Goal: Information Seeking & Learning: Check status

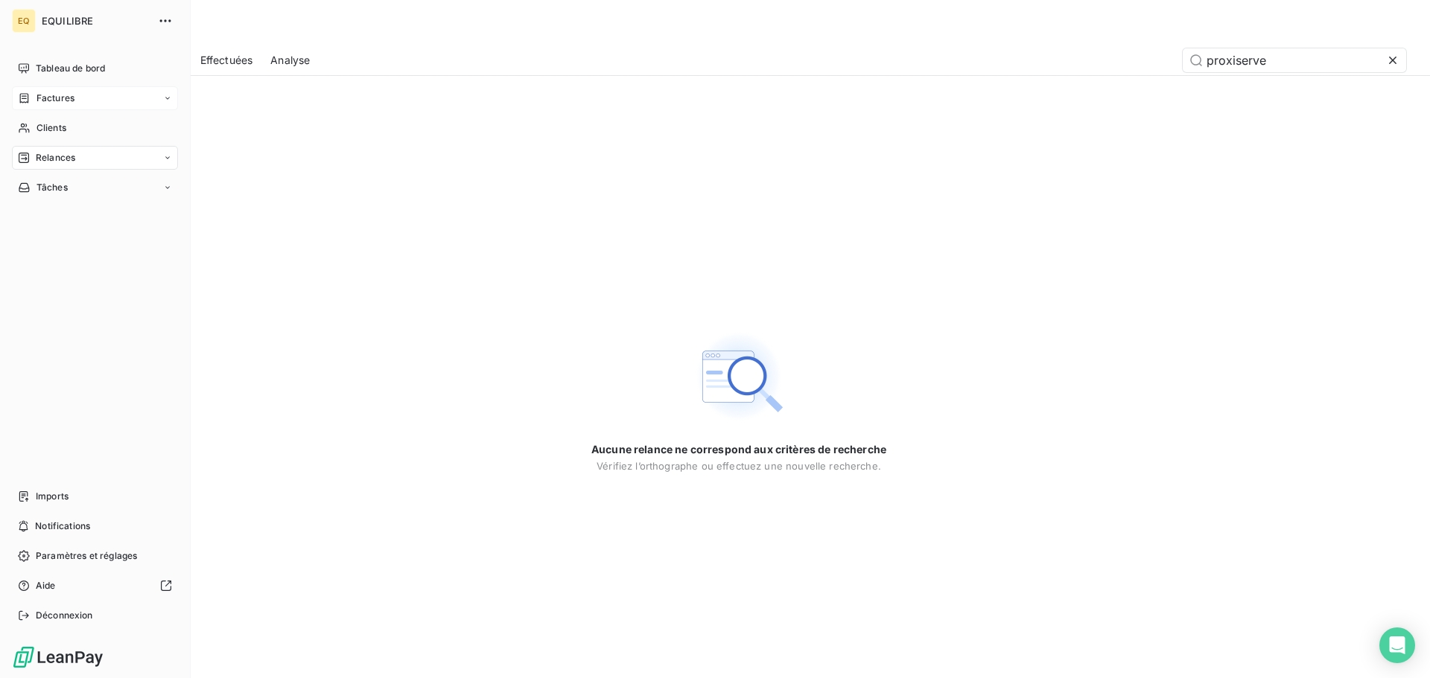
click at [48, 91] on div "Factures" at bounding box center [95, 98] width 166 height 24
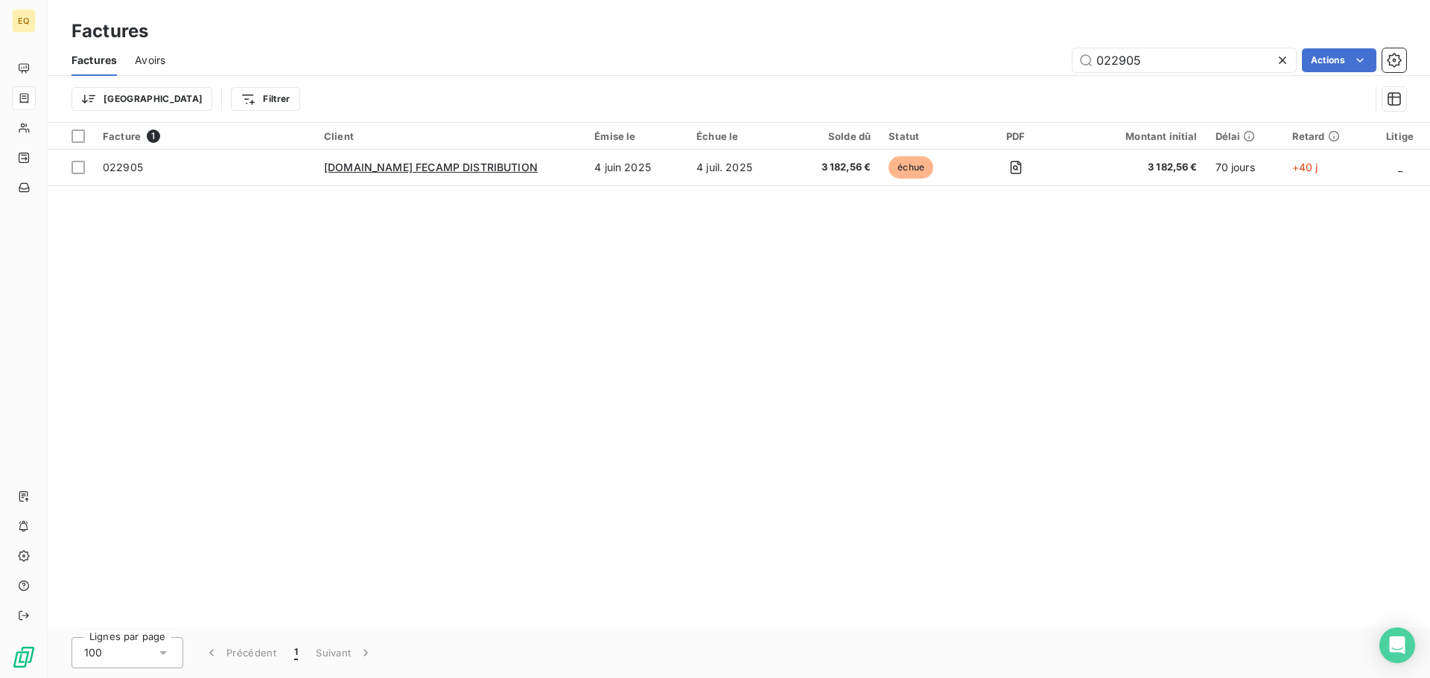
drag, startPoint x: 1144, startPoint y: 57, endPoint x: 1057, endPoint y: 53, distance: 87.2
click at [1057, 53] on div "022905 Actions" at bounding box center [794, 60] width 1223 height 24
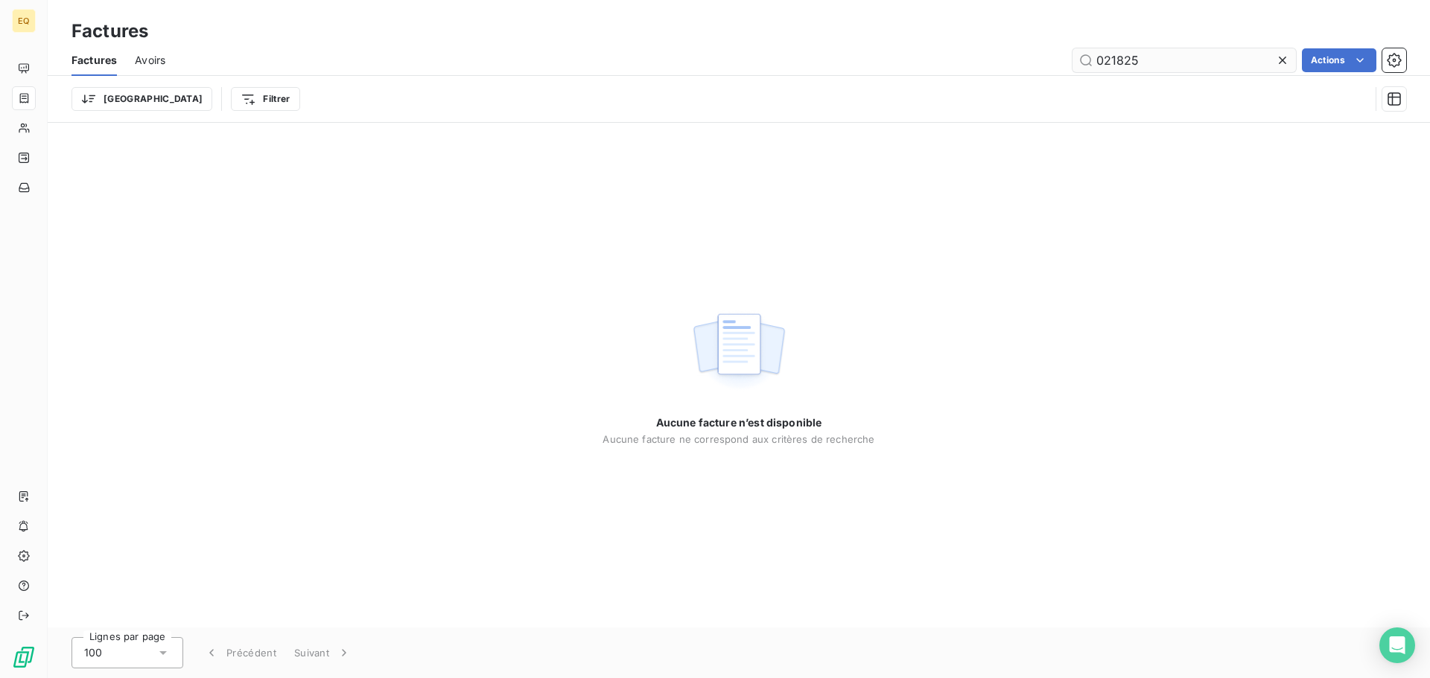
drag, startPoint x: 1114, startPoint y: 57, endPoint x: 1074, endPoint y: 55, distance: 40.3
click at [1074, 55] on input "021825" at bounding box center [1183, 60] width 223 height 24
drag, startPoint x: 1139, startPoint y: 54, endPoint x: 1074, endPoint y: 54, distance: 64.8
click at [1074, 54] on input "022902" at bounding box center [1183, 60] width 223 height 24
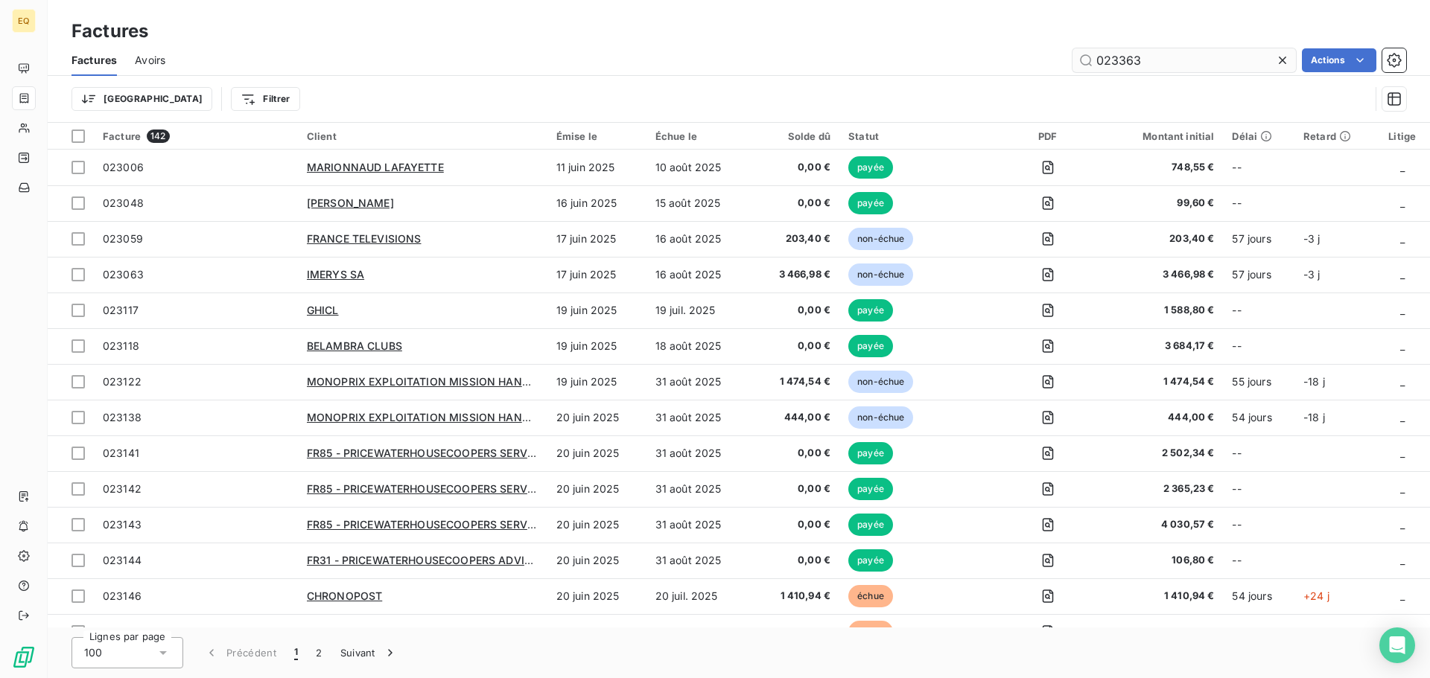
type input "023363"
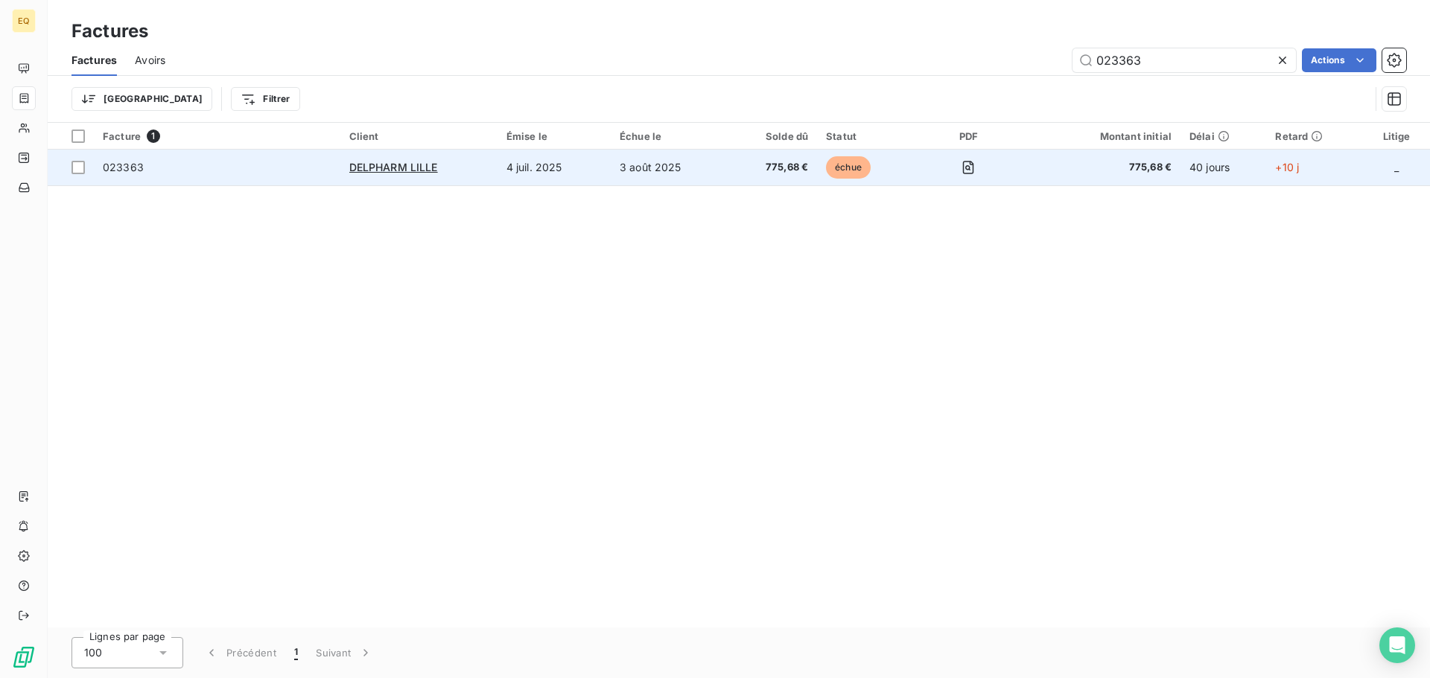
click at [646, 164] on td "3 août 2025" at bounding box center [669, 168] width 117 height 36
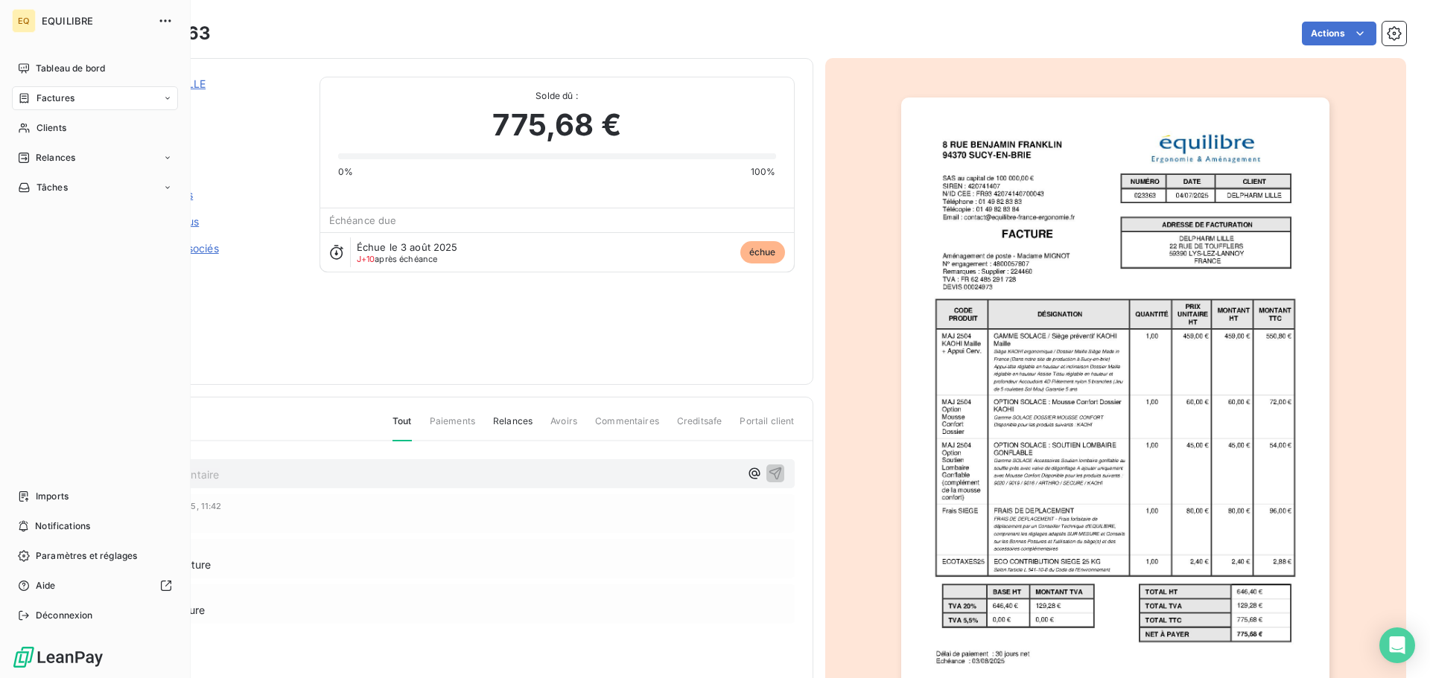
click at [86, 95] on div "Factures" at bounding box center [95, 98] width 166 height 24
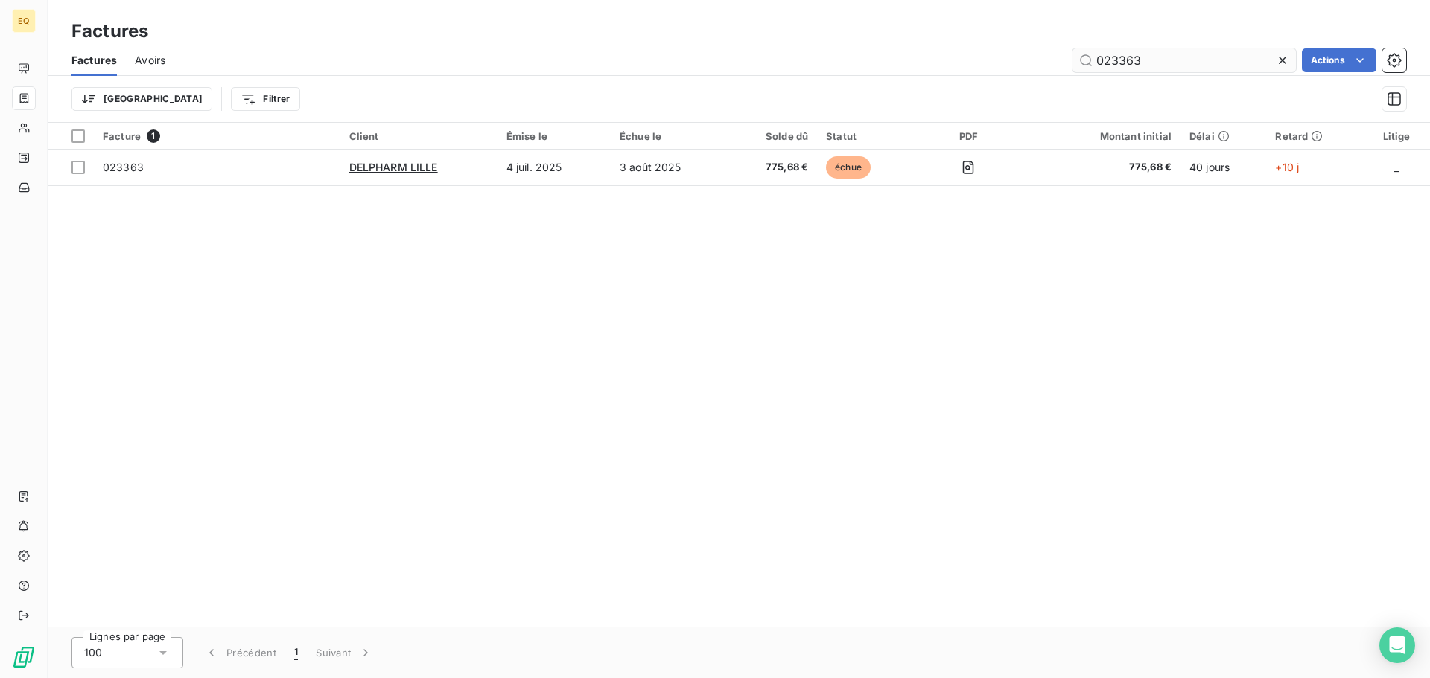
drag, startPoint x: 1154, startPoint y: 61, endPoint x: 1072, endPoint y: 60, distance: 81.9
click at [1072, 60] on input "023363" at bounding box center [1183, 60] width 223 height 24
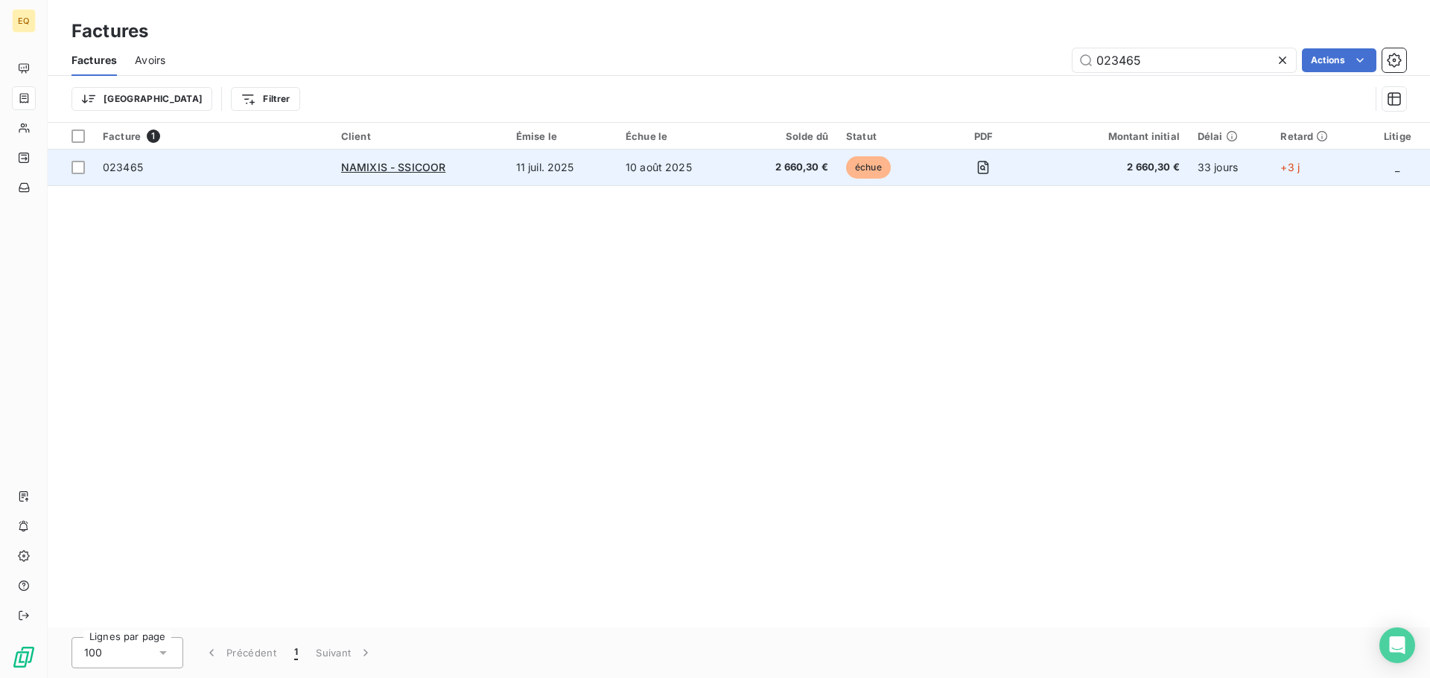
type input "023465"
click at [672, 170] on td "10 août 2025" at bounding box center [676, 168] width 120 height 36
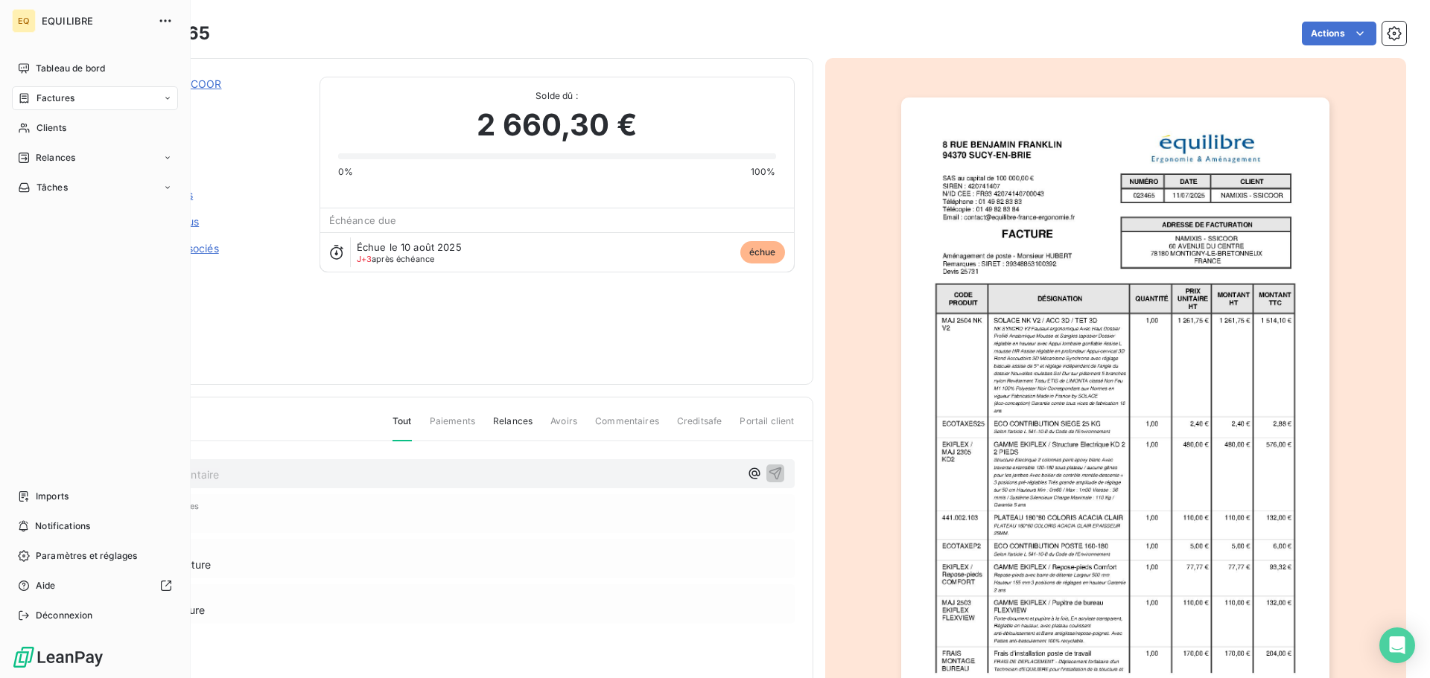
click at [42, 94] on span "Factures" at bounding box center [55, 98] width 38 height 13
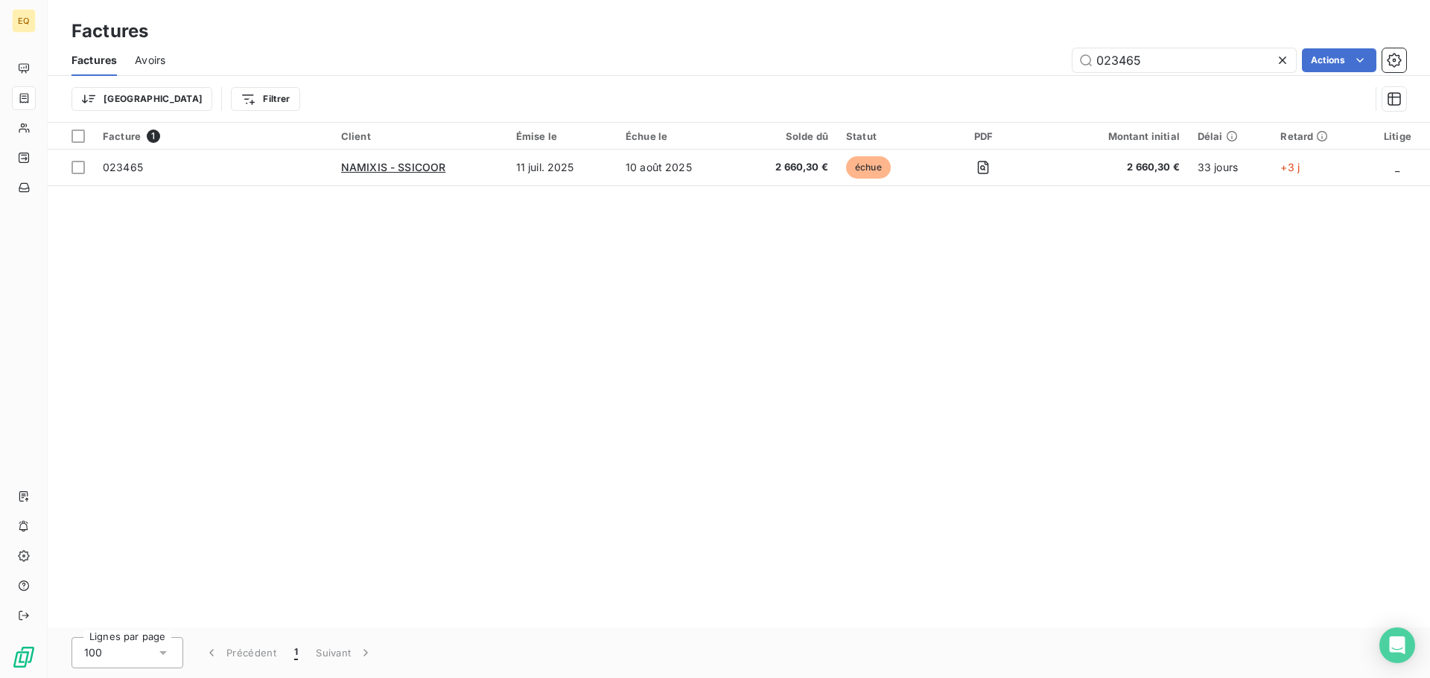
drag, startPoint x: 1158, startPoint y: 64, endPoint x: 1062, endPoint y: 57, distance: 96.3
click at [1061, 57] on div "023465 Actions" at bounding box center [794, 60] width 1223 height 24
drag, startPoint x: 1172, startPoint y: 53, endPoint x: 1069, endPoint y: 51, distance: 102.8
click at [1069, 51] on div "022738 Actions" at bounding box center [794, 60] width 1223 height 24
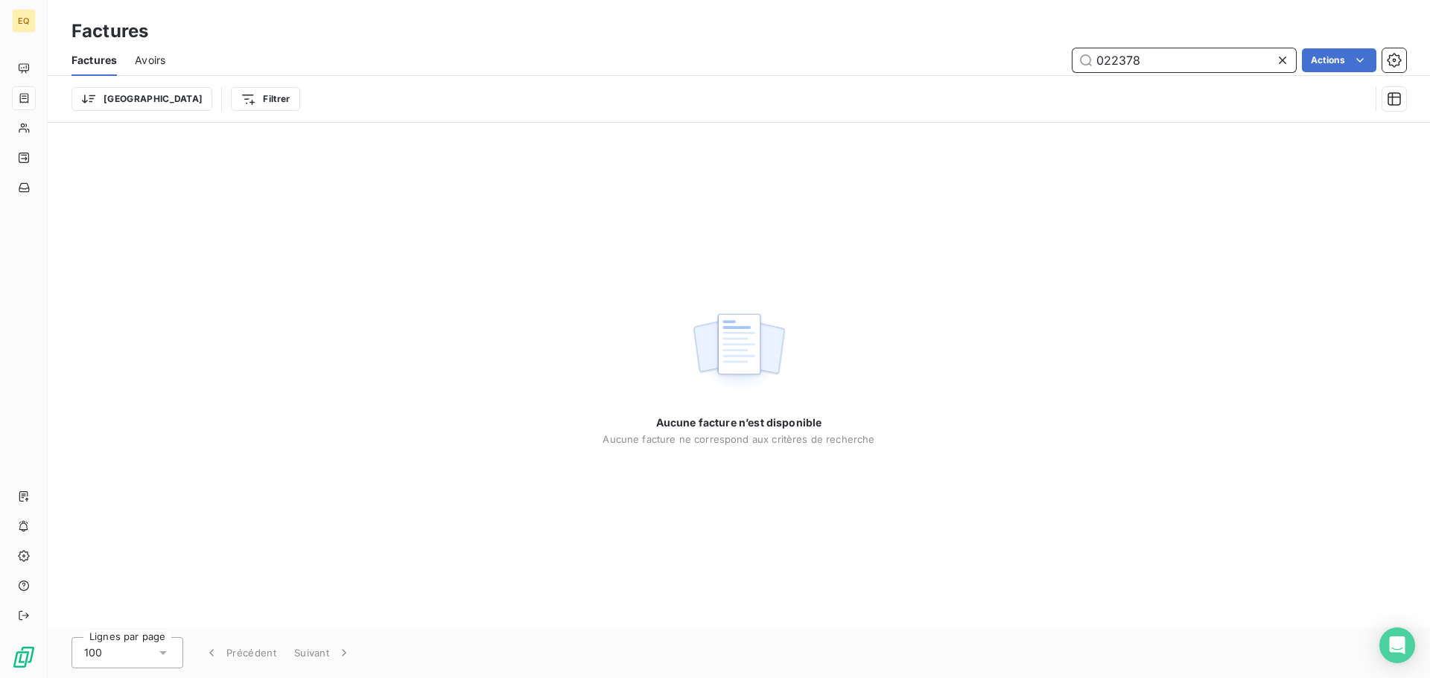
drag, startPoint x: 1146, startPoint y: 64, endPoint x: 1089, endPoint y: 65, distance: 56.6
click at [1089, 65] on input "022378" at bounding box center [1183, 60] width 223 height 24
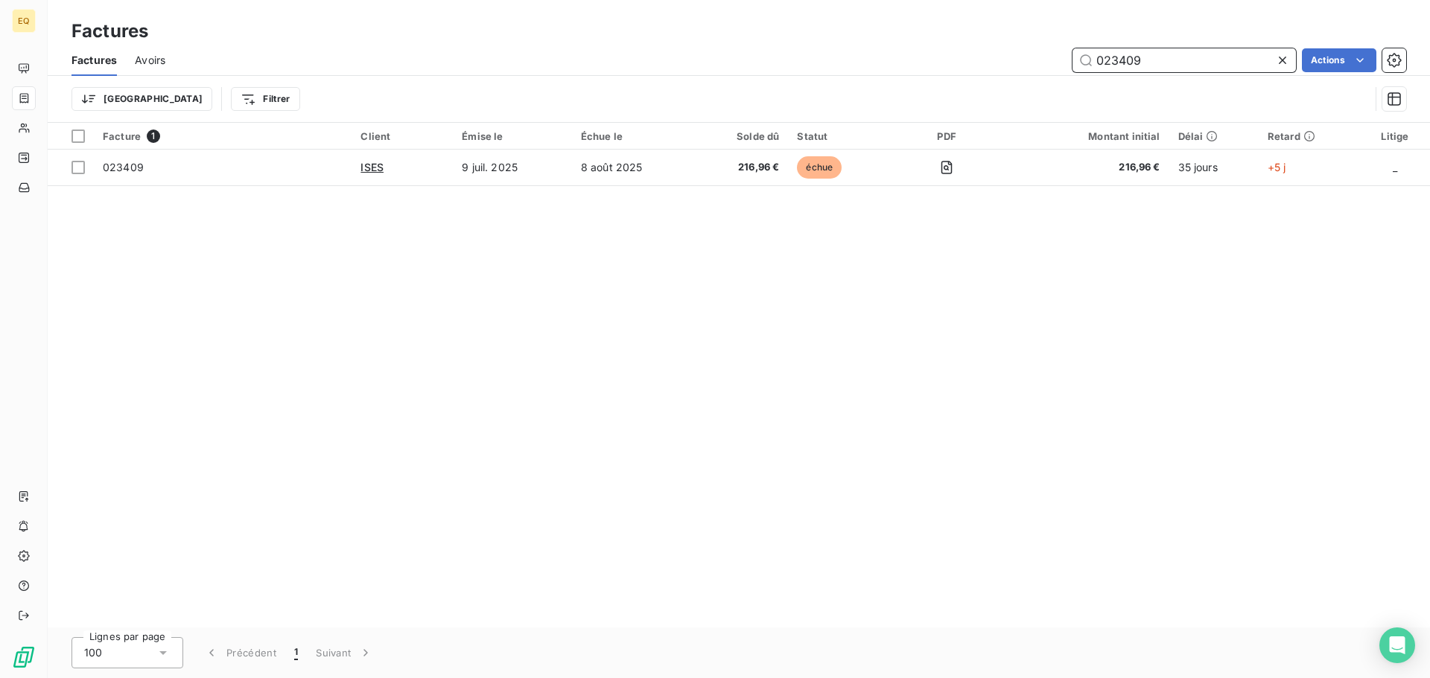
type input "023409"
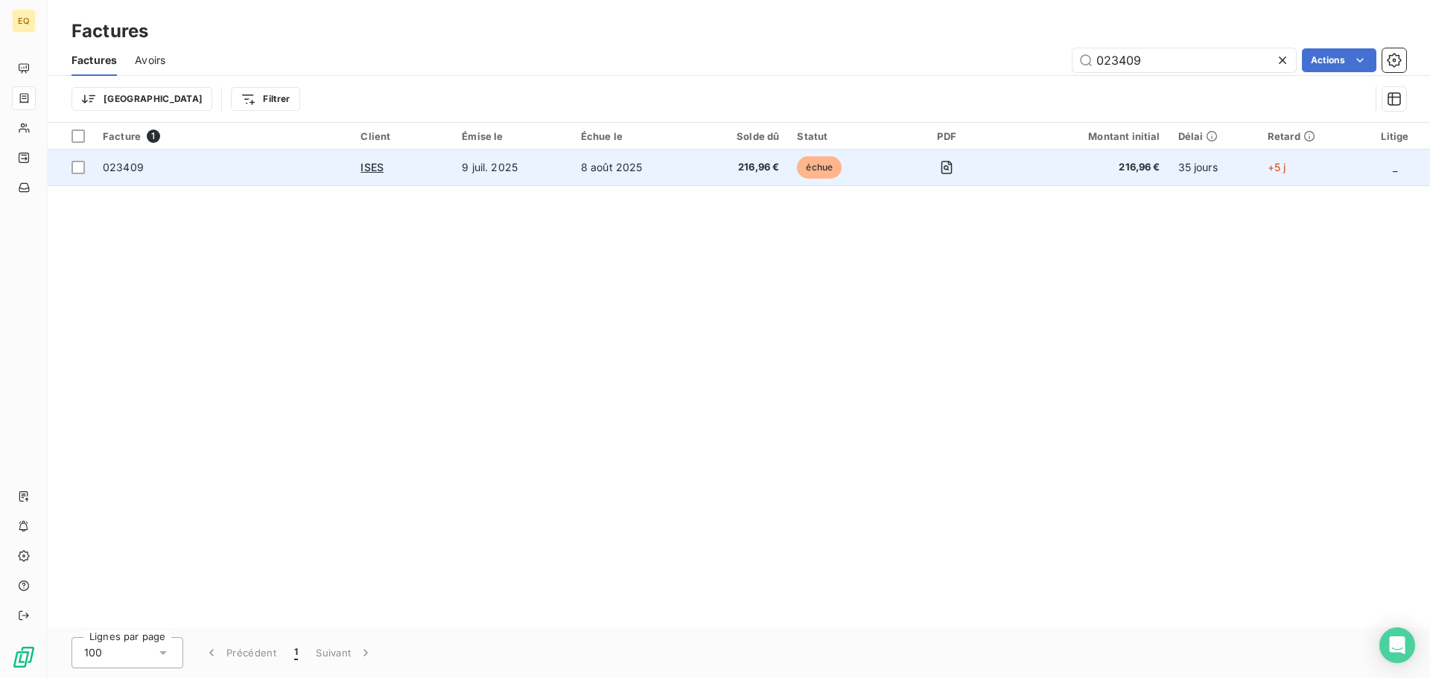
click at [615, 170] on td "8 août 2025" at bounding box center [633, 168] width 123 height 36
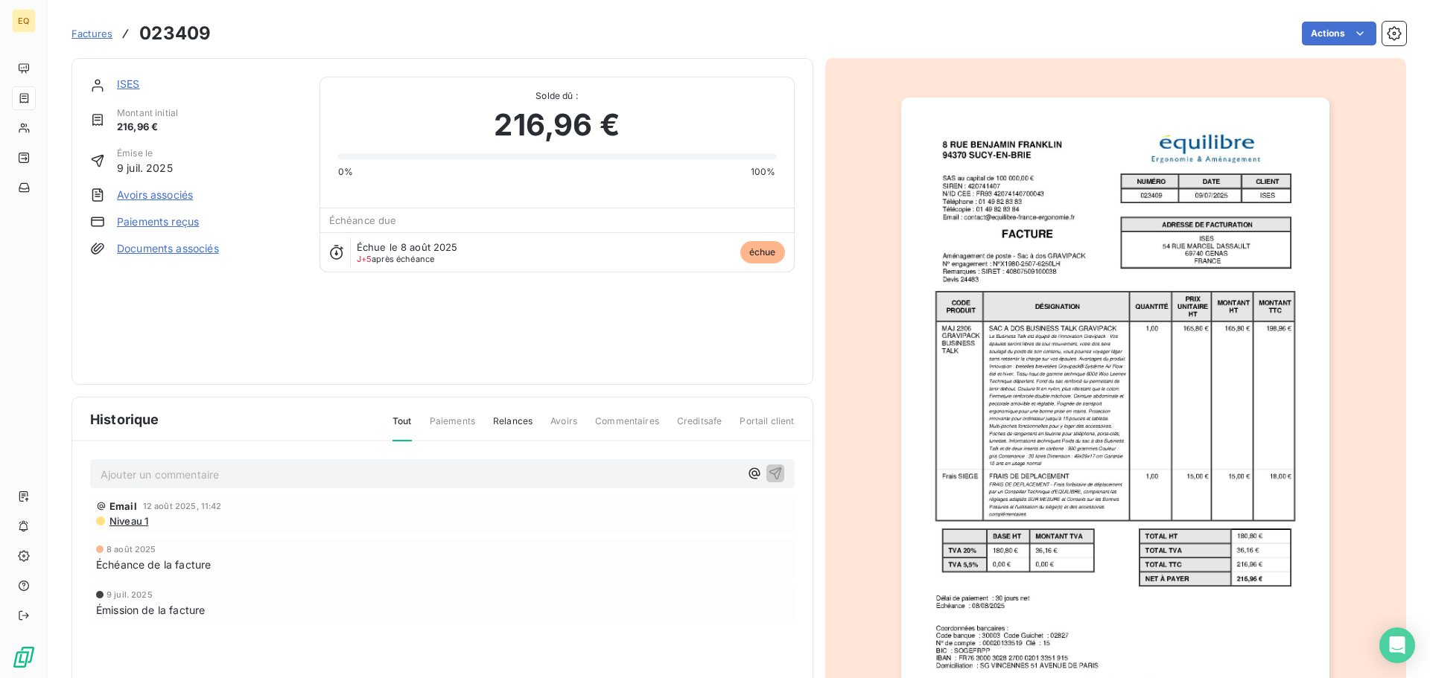
click at [127, 79] on link "ISES" at bounding box center [128, 83] width 23 height 13
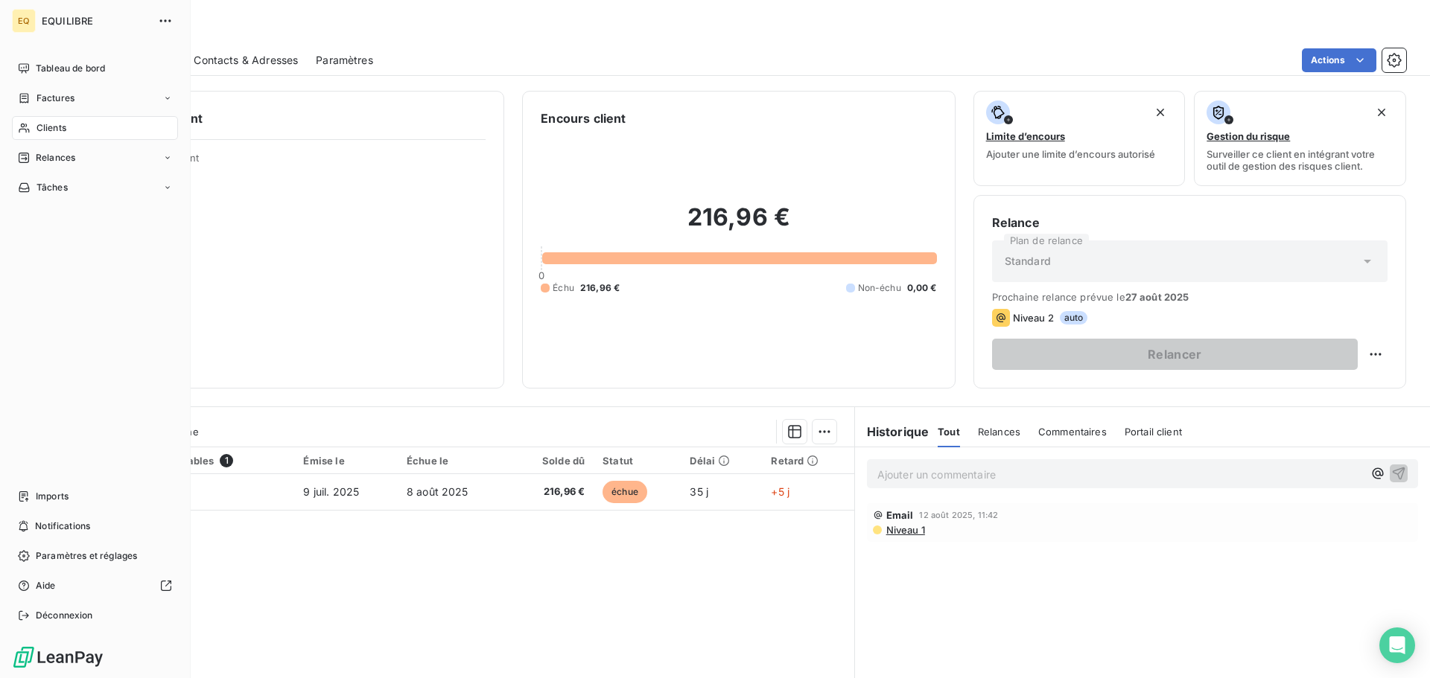
click at [36, 92] on span "Factures" at bounding box center [55, 98] width 38 height 13
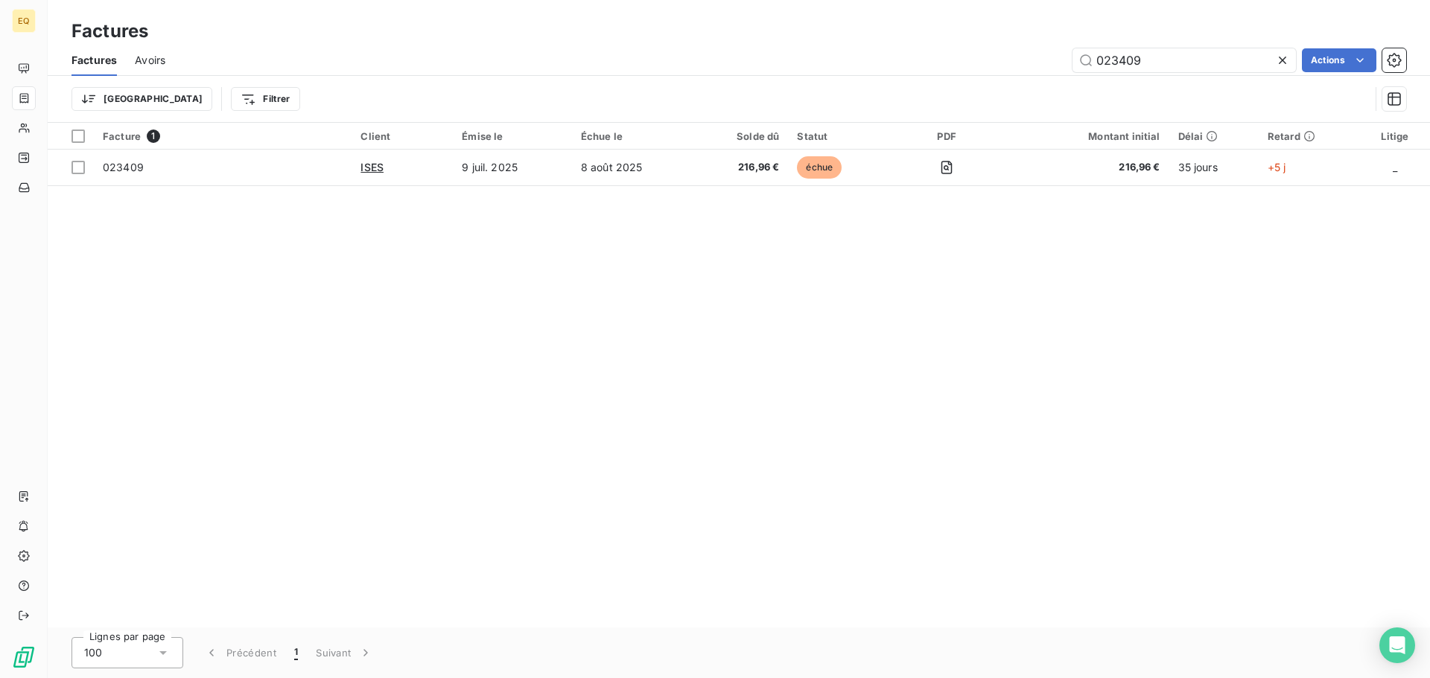
drag, startPoint x: 1156, startPoint y: 58, endPoint x: 1044, endPoint y: 47, distance: 113.0
click at [1044, 47] on div "Factures Avoirs 023409 Actions" at bounding box center [739, 60] width 1382 height 31
type input "023237"
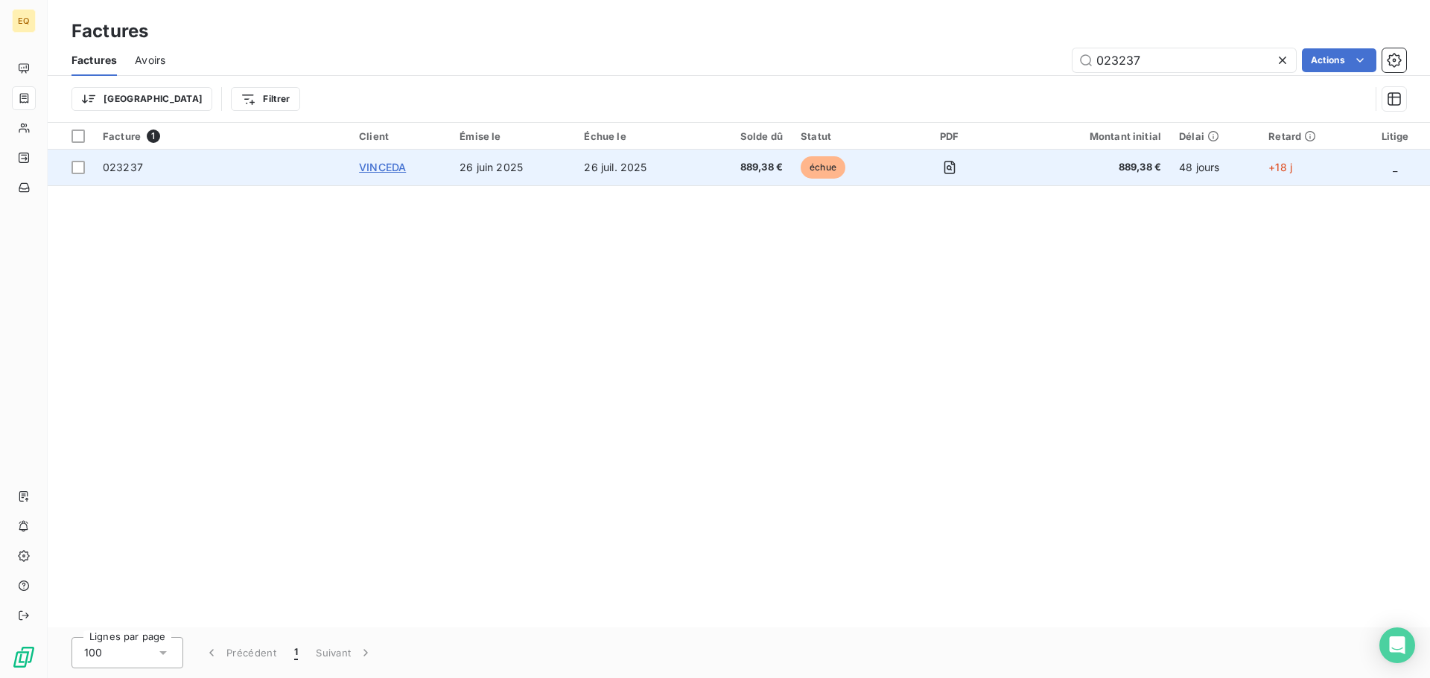
click at [395, 162] on span "VINCEDA" at bounding box center [382, 167] width 47 height 13
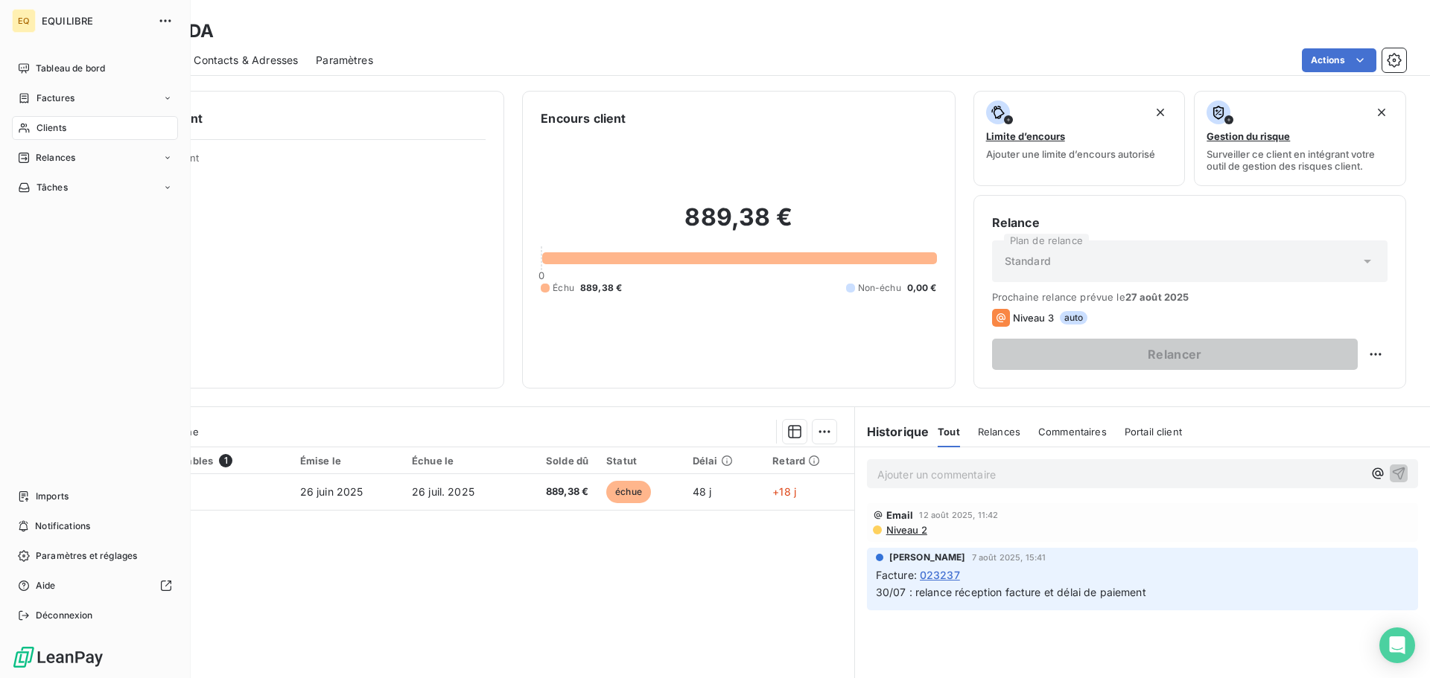
click at [51, 92] on span "Factures" at bounding box center [55, 98] width 38 height 13
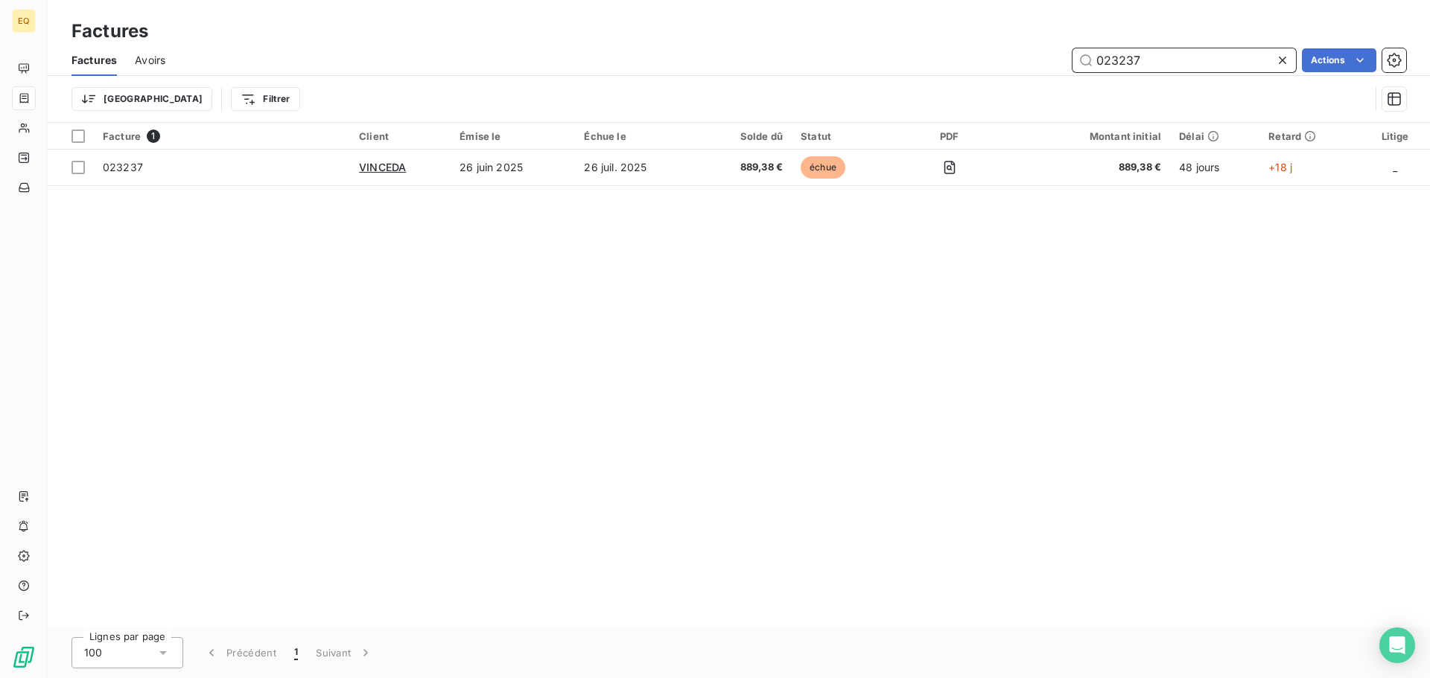
drag, startPoint x: 1170, startPoint y: 59, endPoint x: 1068, endPoint y: 61, distance: 102.0
click at [1068, 53] on div "023237 Actions" at bounding box center [794, 60] width 1223 height 24
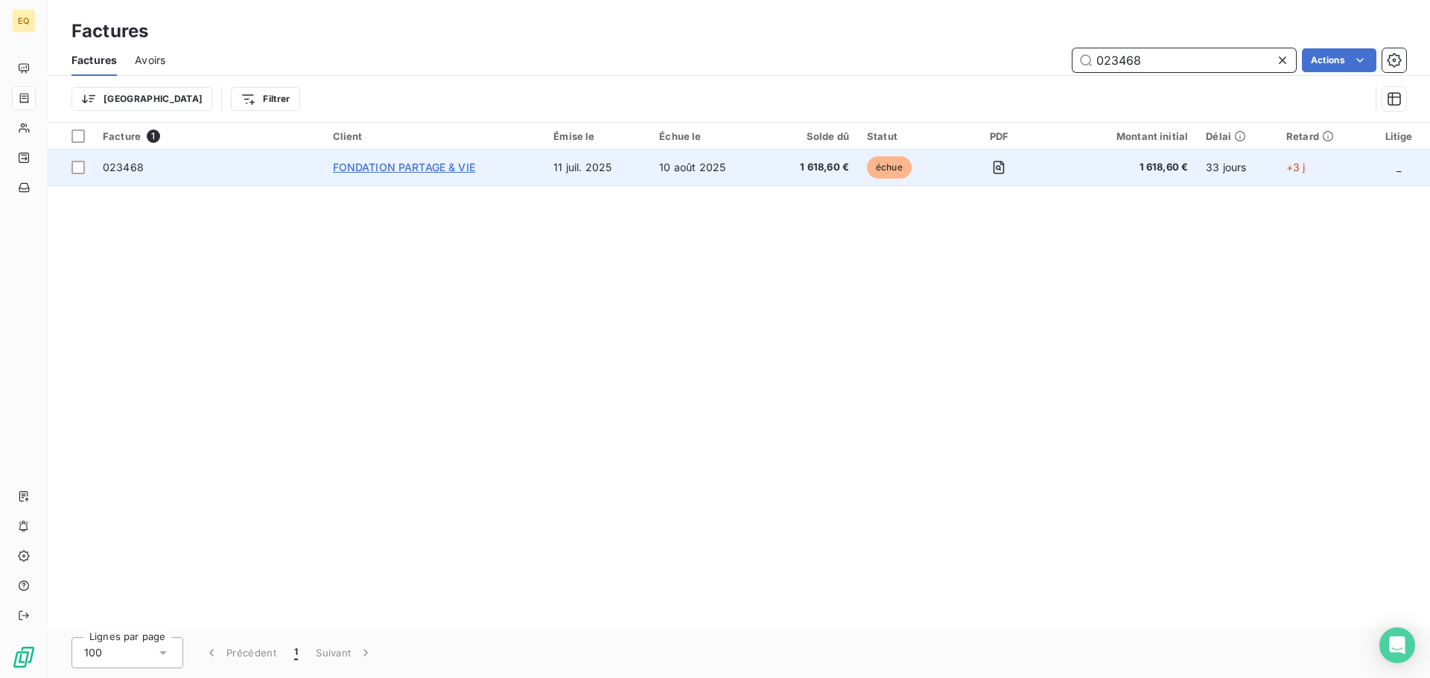
type input "023468"
click at [467, 172] on span "FONDATION PARTAGE & VIE" at bounding box center [404, 167] width 142 height 13
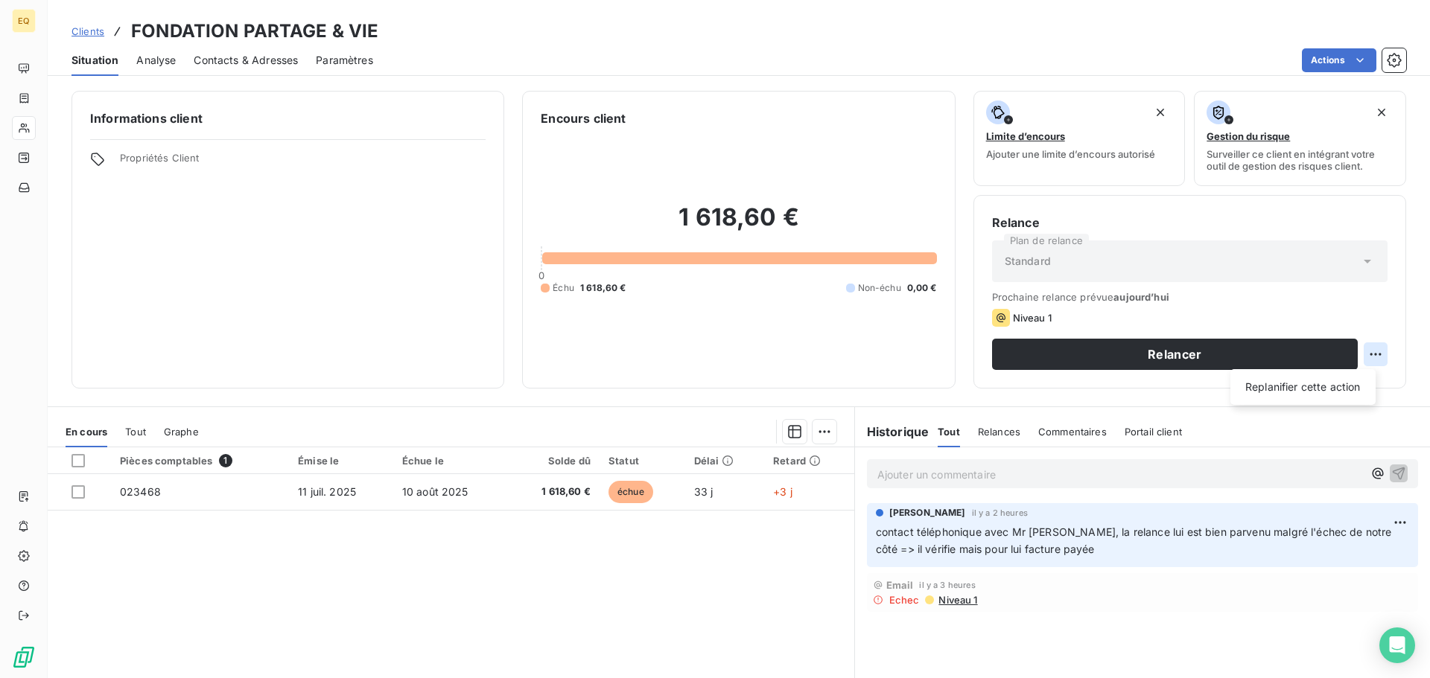
click at [1368, 353] on html "EQ Clients FONDATION PARTAGE & VIE Situation Analyse Contacts & Adresses Paramè…" at bounding box center [715, 339] width 1430 height 678
click at [1284, 307] on html "EQ Clients FONDATION PARTAGE & VIE Situation Analyse Contacts & Adresses Paramè…" at bounding box center [715, 339] width 1430 height 678
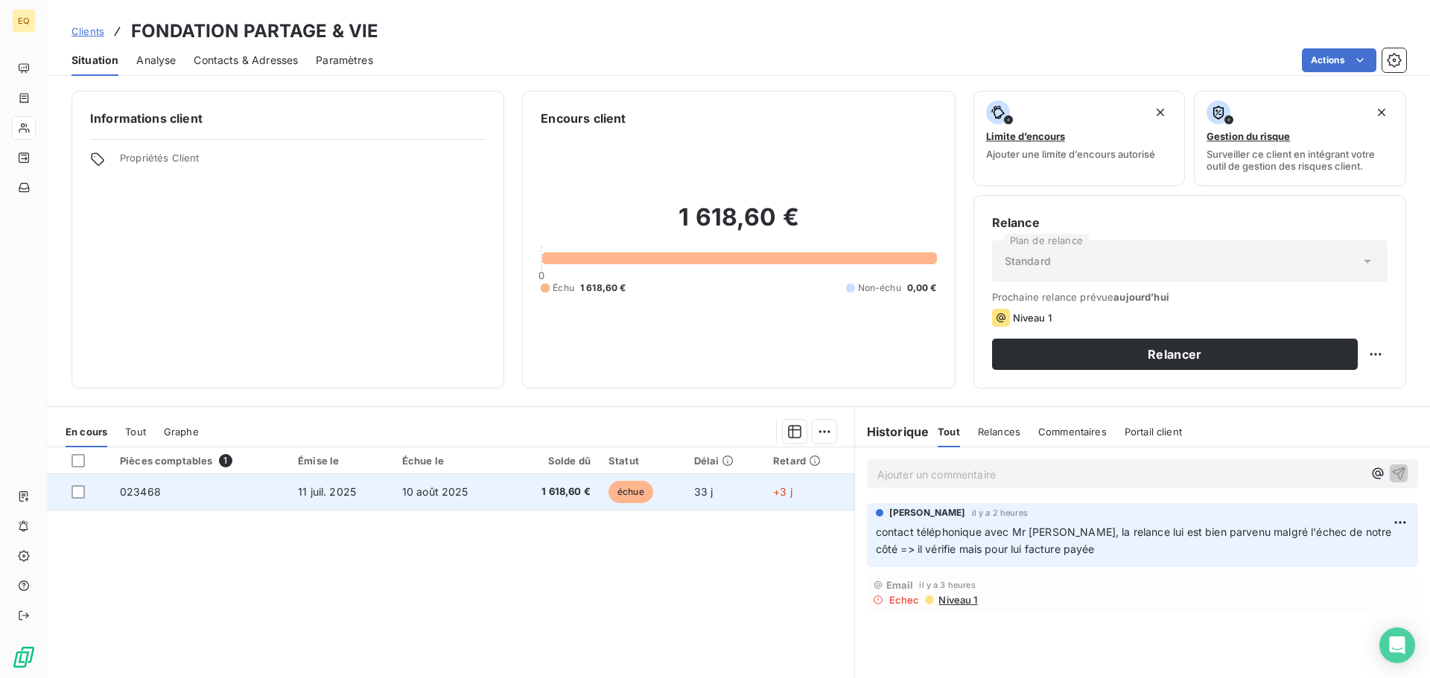
click at [328, 494] on span "11 juil. 2025" at bounding box center [327, 491] width 58 height 13
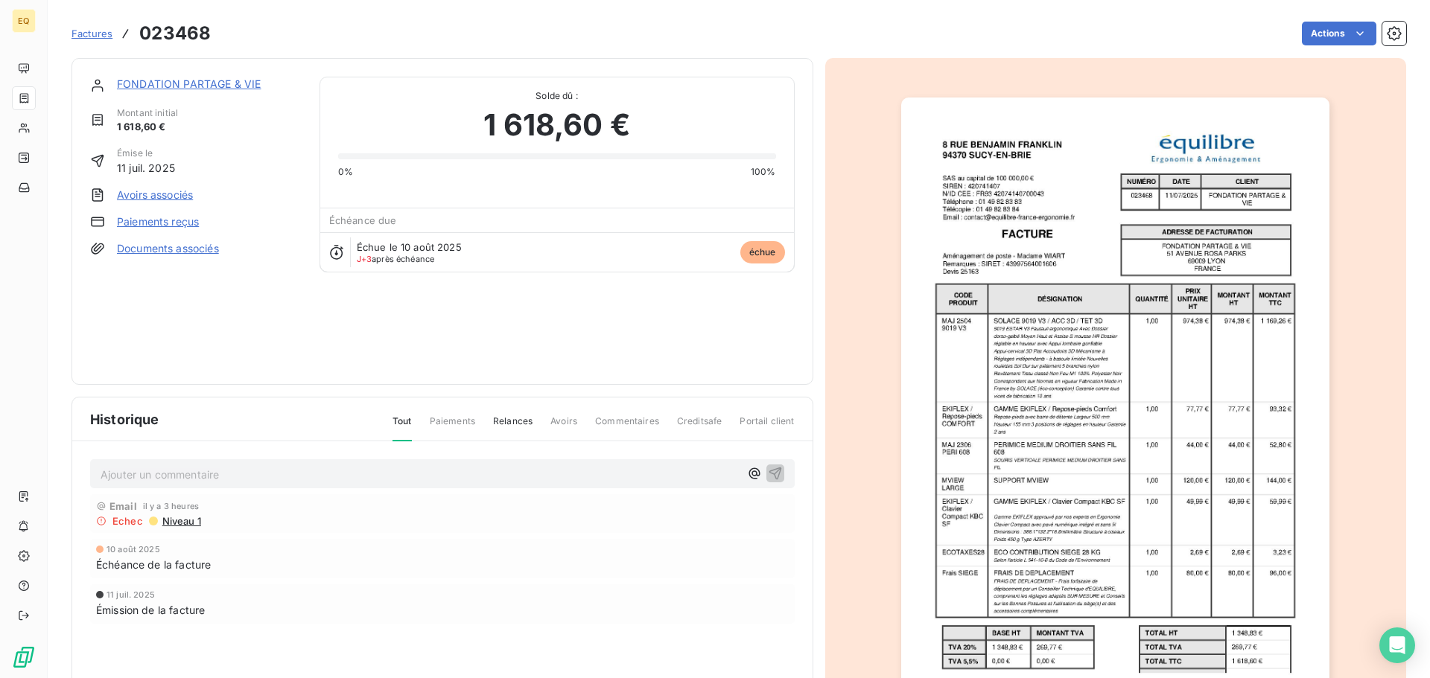
click at [161, 243] on link "Documents associés" at bounding box center [168, 248] width 102 height 15
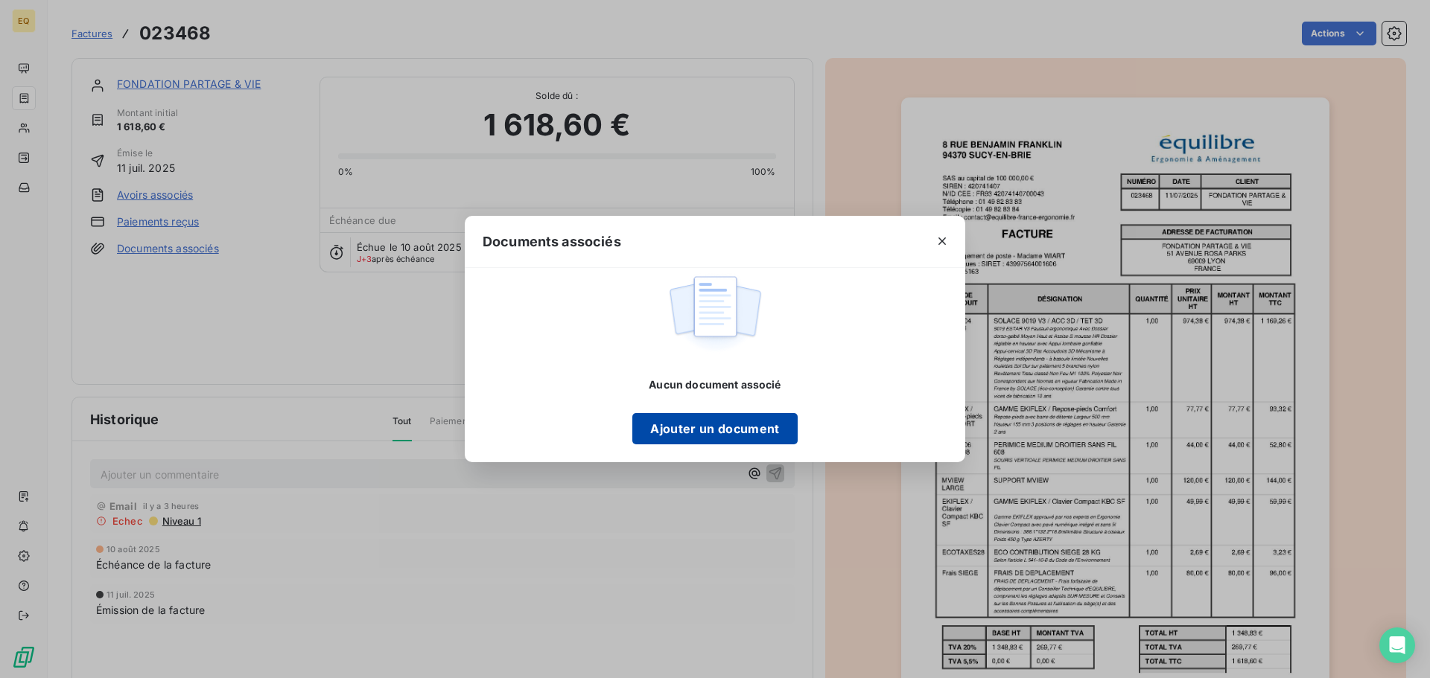
click at [744, 426] on button "Ajouter un document" at bounding box center [714, 428] width 165 height 31
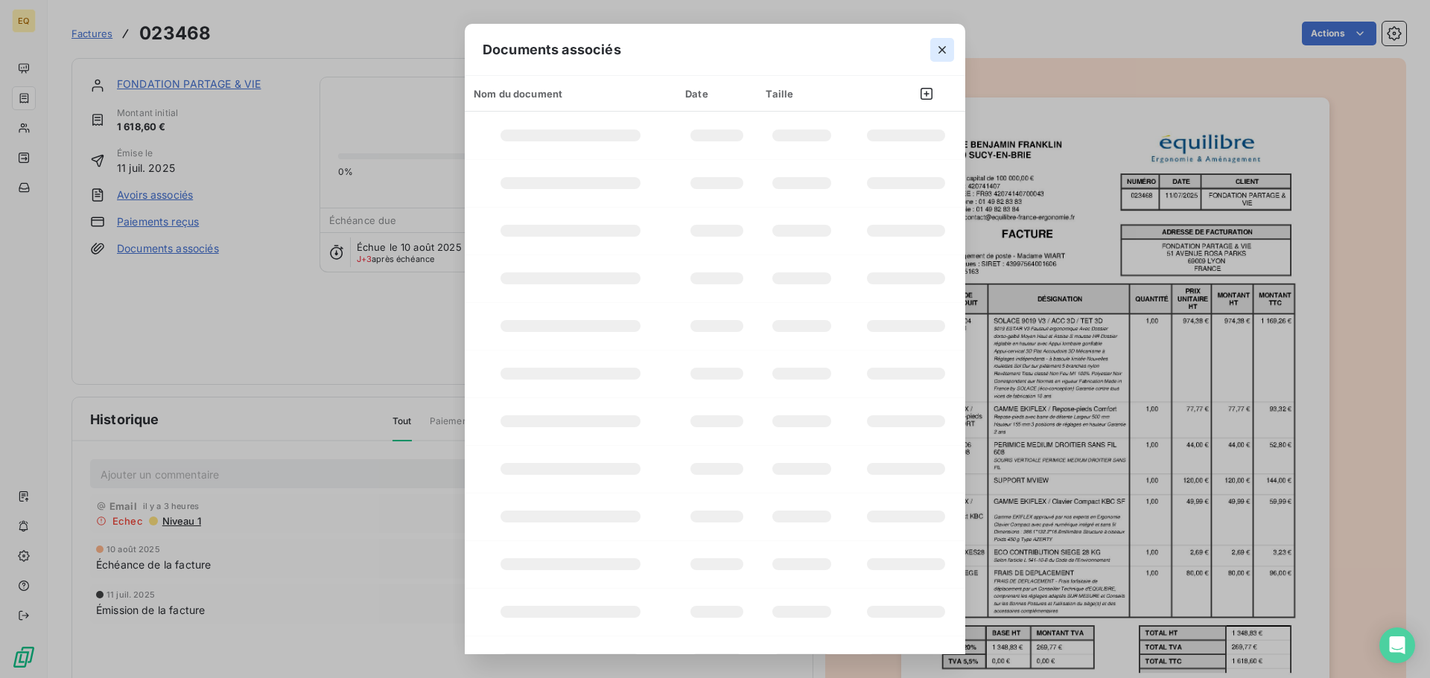
click at [941, 48] on icon "button" at bounding box center [941, 49] width 7 height 7
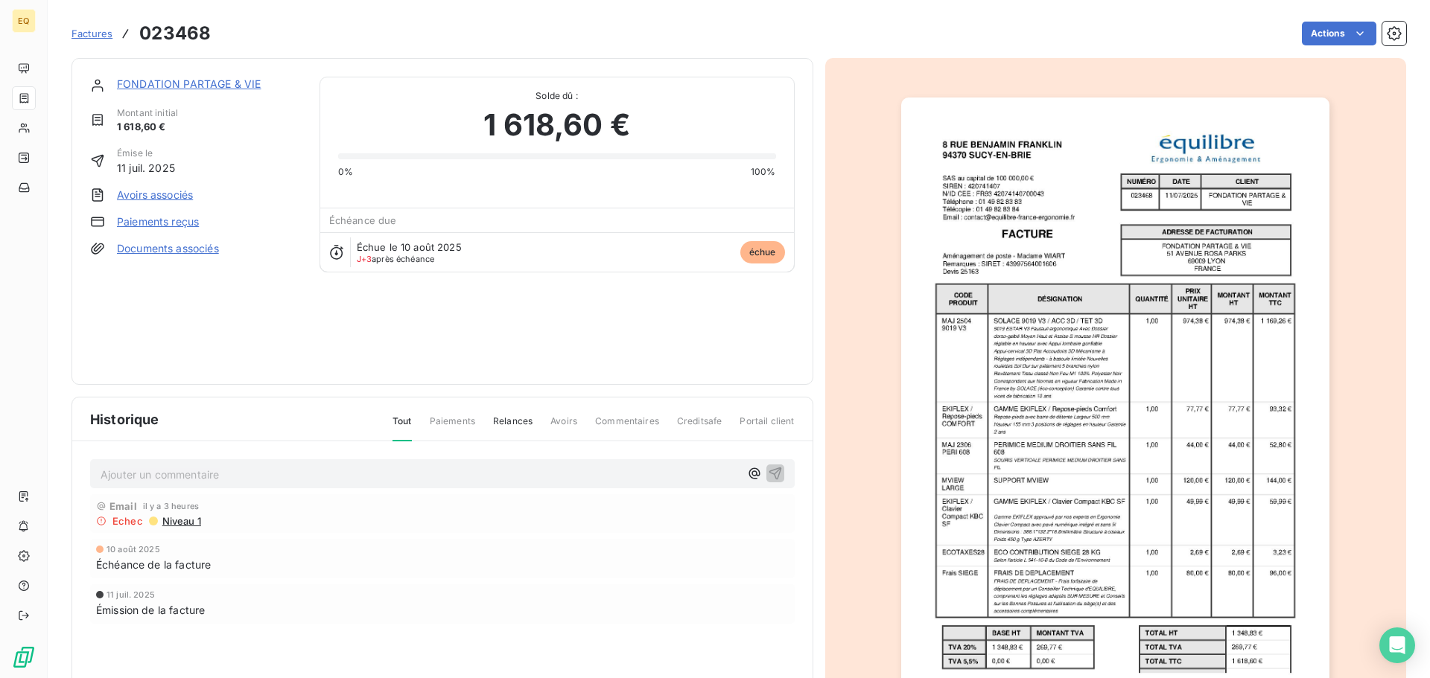
click at [138, 245] on link "Documents associés" at bounding box center [168, 248] width 102 height 15
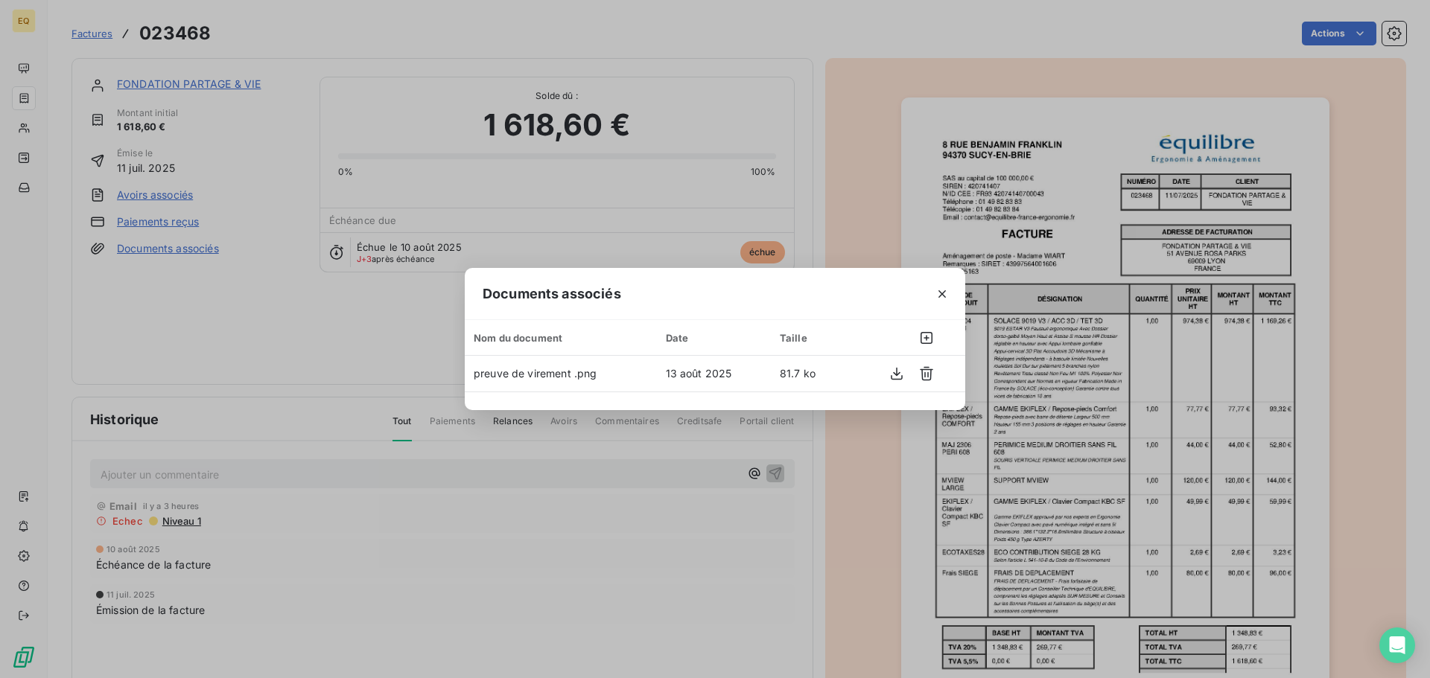
click at [944, 289] on icon "button" at bounding box center [941, 294] width 15 height 15
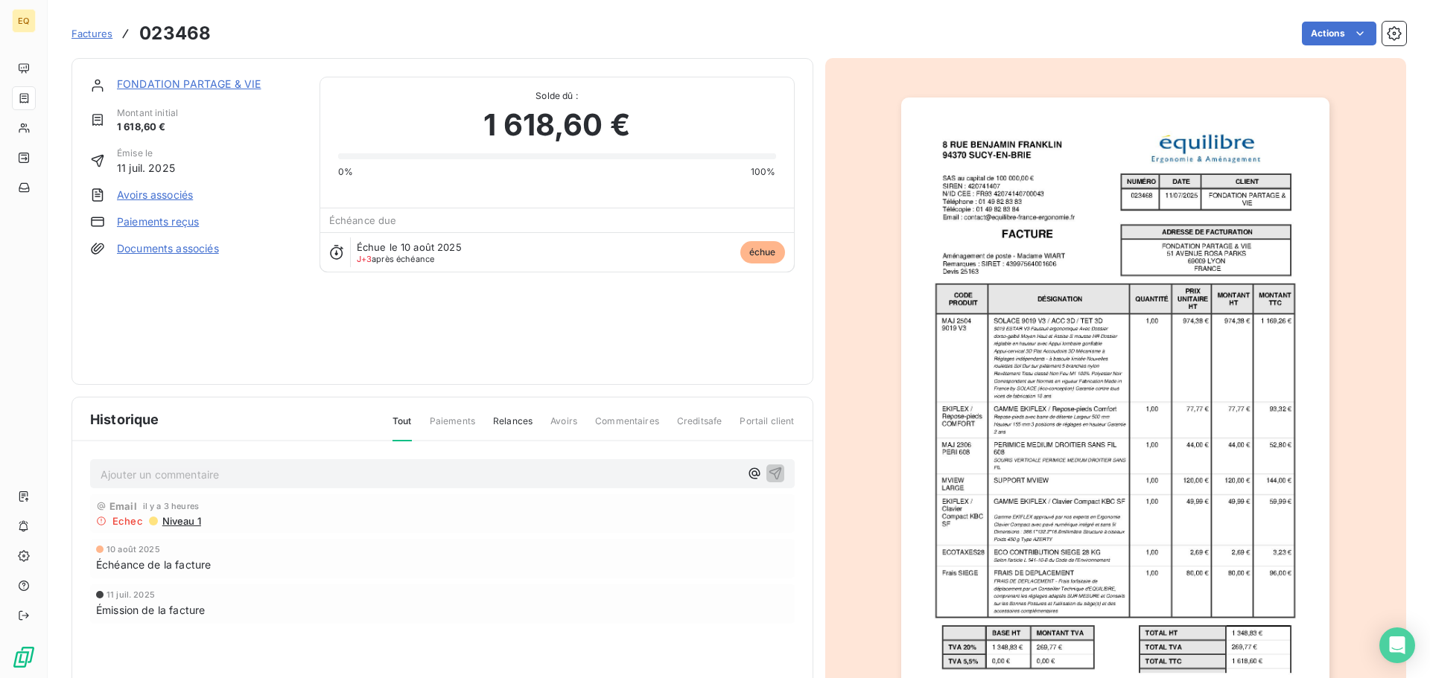
click at [401, 418] on span "Tout" at bounding box center [401, 428] width 19 height 27
click at [165, 83] on link "FONDATION PARTAGE & VIE" at bounding box center [189, 83] width 144 height 13
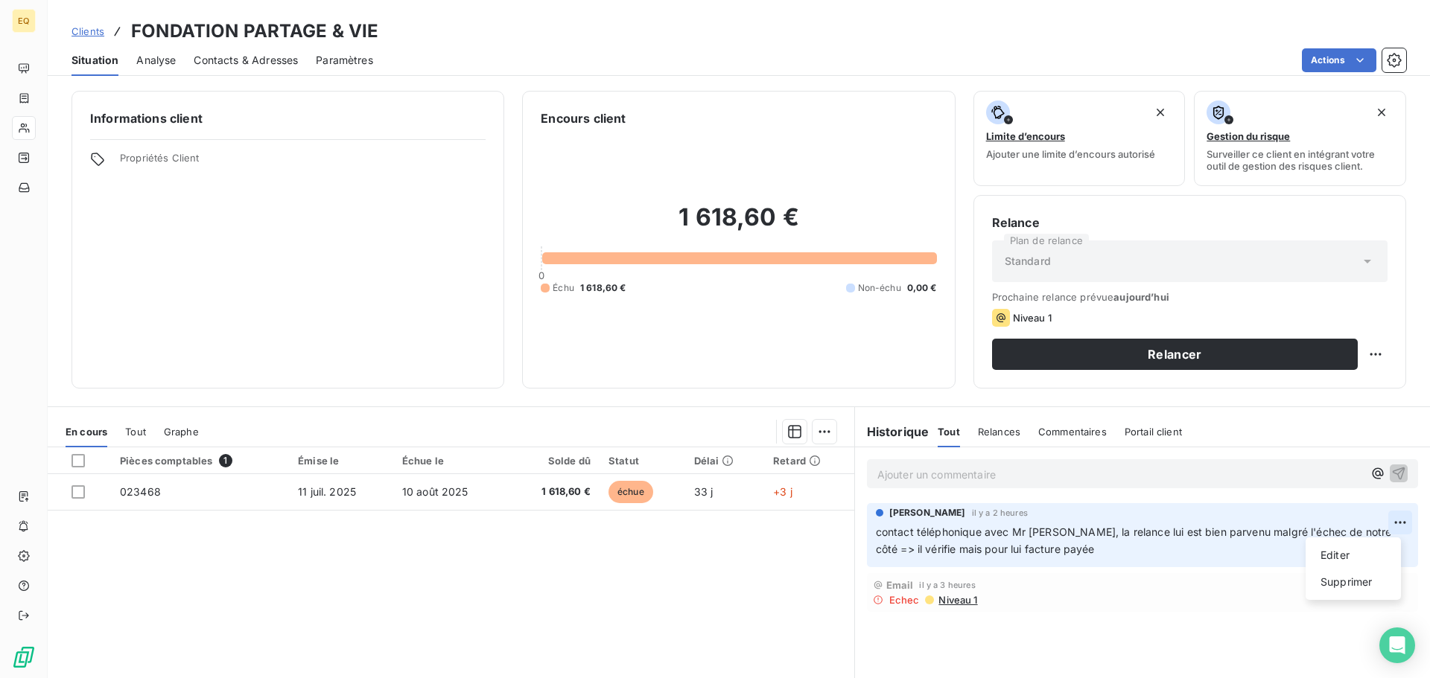
click at [1391, 516] on html "EQ Clients FONDATION PARTAGE & VIE Situation Analyse Contacts & Adresses Paramè…" at bounding box center [715, 339] width 1430 height 678
click at [890, 472] on html "EQ Clients FONDATION PARTAGE & VIE Situation Analyse Contacts & Adresses Paramè…" at bounding box center [715, 339] width 1430 height 678
click at [891, 471] on p "Ajouter un commentaire ﻿" at bounding box center [1119, 474] width 485 height 19
click at [1056, 474] on span "Reçu preuve de virement par mail => doc associés" at bounding box center [1003, 473] width 252 height 13
click at [1391, 467] on icon "button" at bounding box center [1398, 472] width 15 height 15
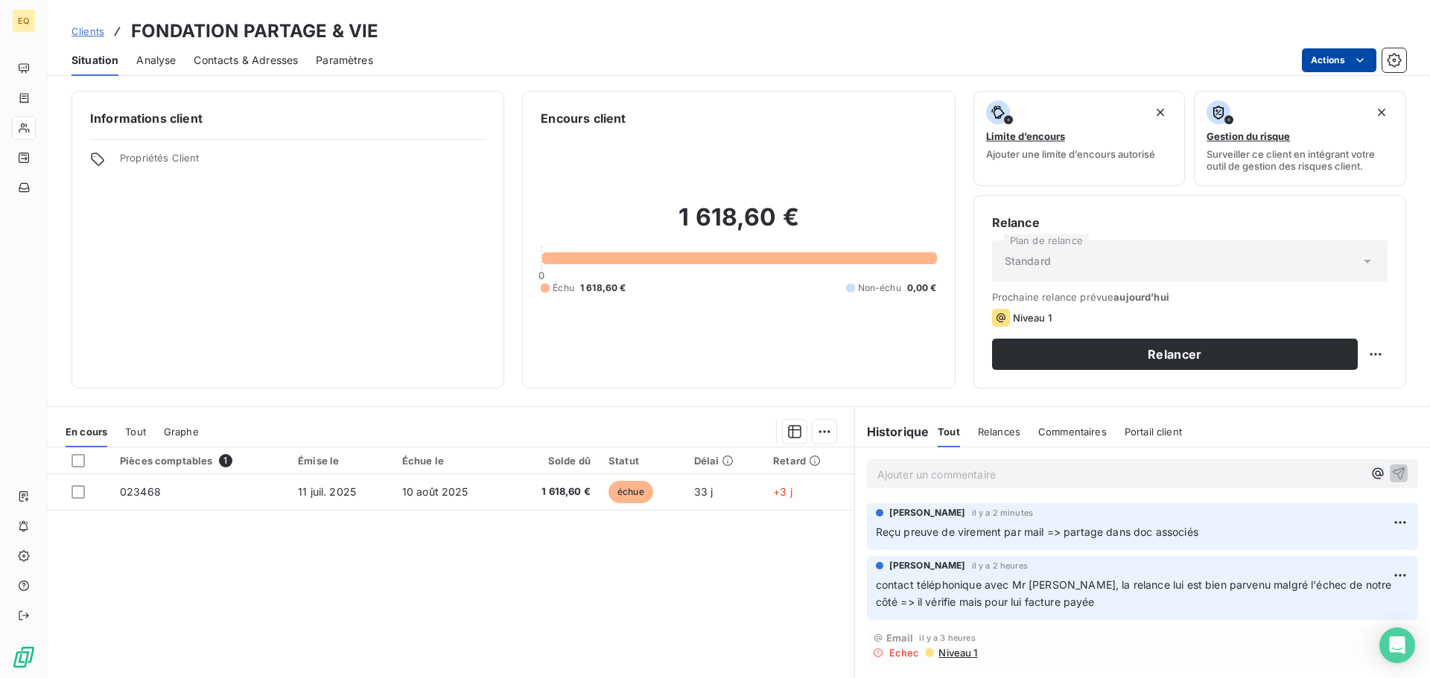
click at [1332, 61] on html "EQ Clients FONDATION PARTAGE & VIE Situation Analyse Contacts & Adresses Paramè…" at bounding box center [715, 339] width 1430 height 678
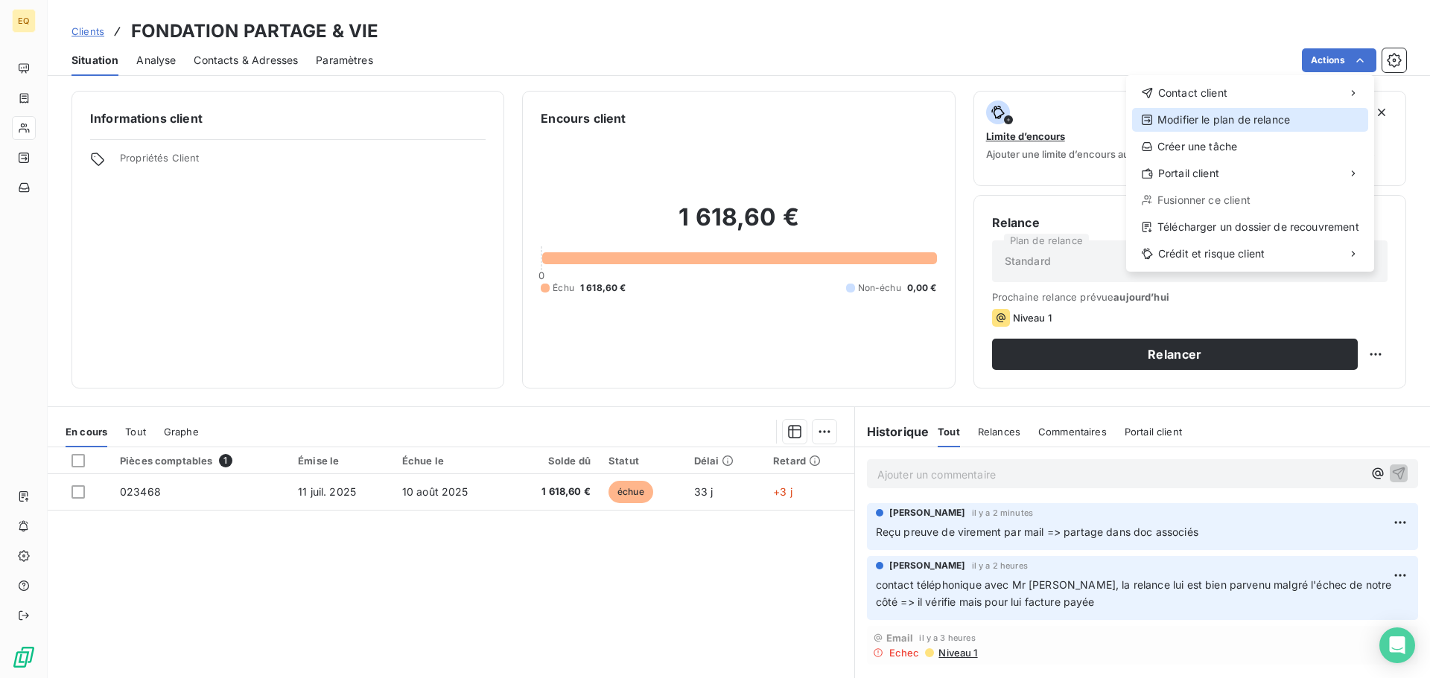
click at [1256, 121] on div "Modifier le plan de relance" at bounding box center [1250, 120] width 236 height 24
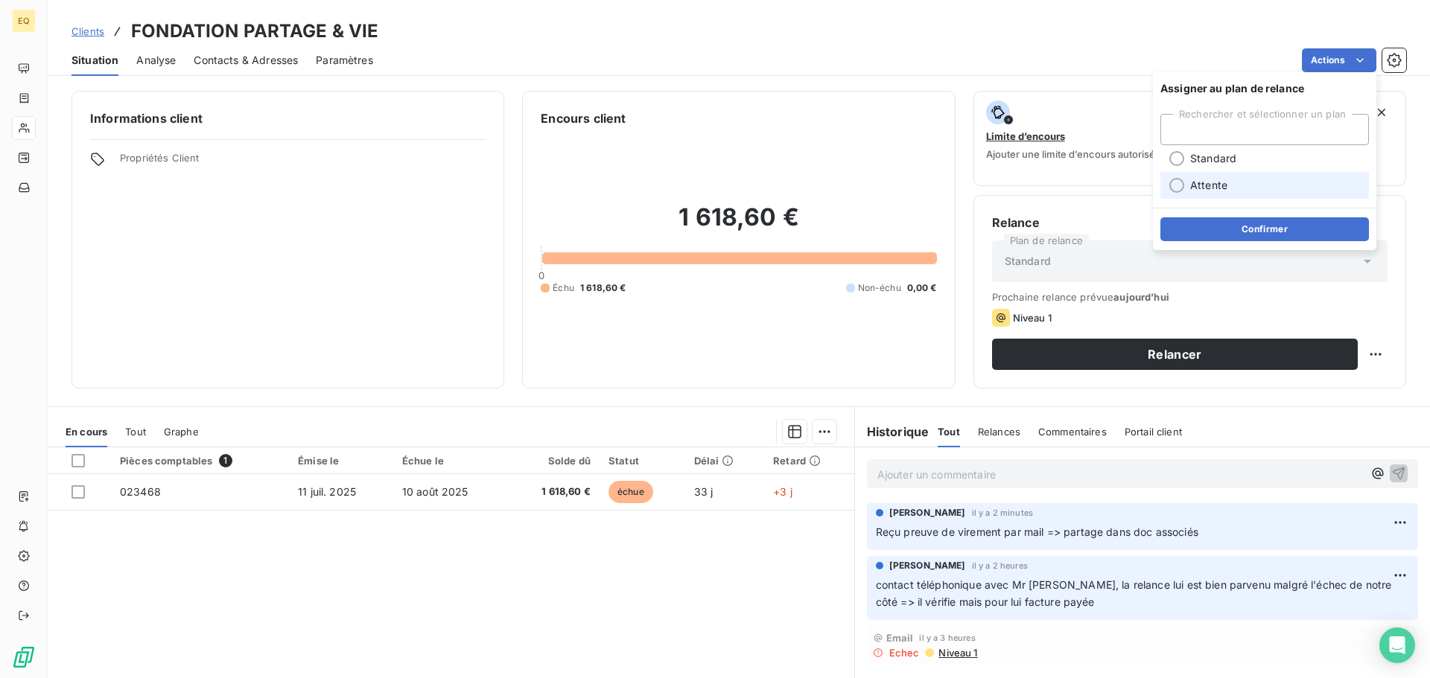
click at [1203, 187] on span "Attente" at bounding box center [1208, 185] width 37 height 15
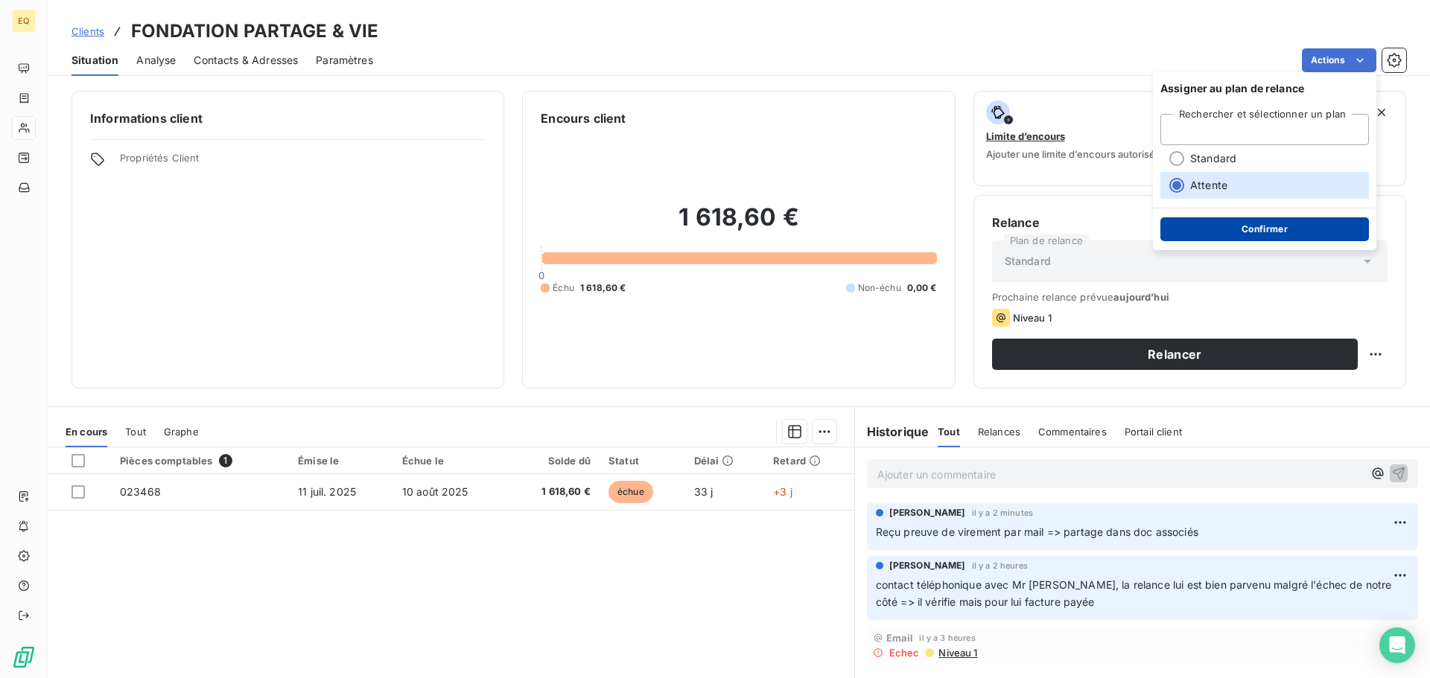
click at [1257, 229] on button "Confirmer" at bounding box center [1264, 229] width 208 height 24
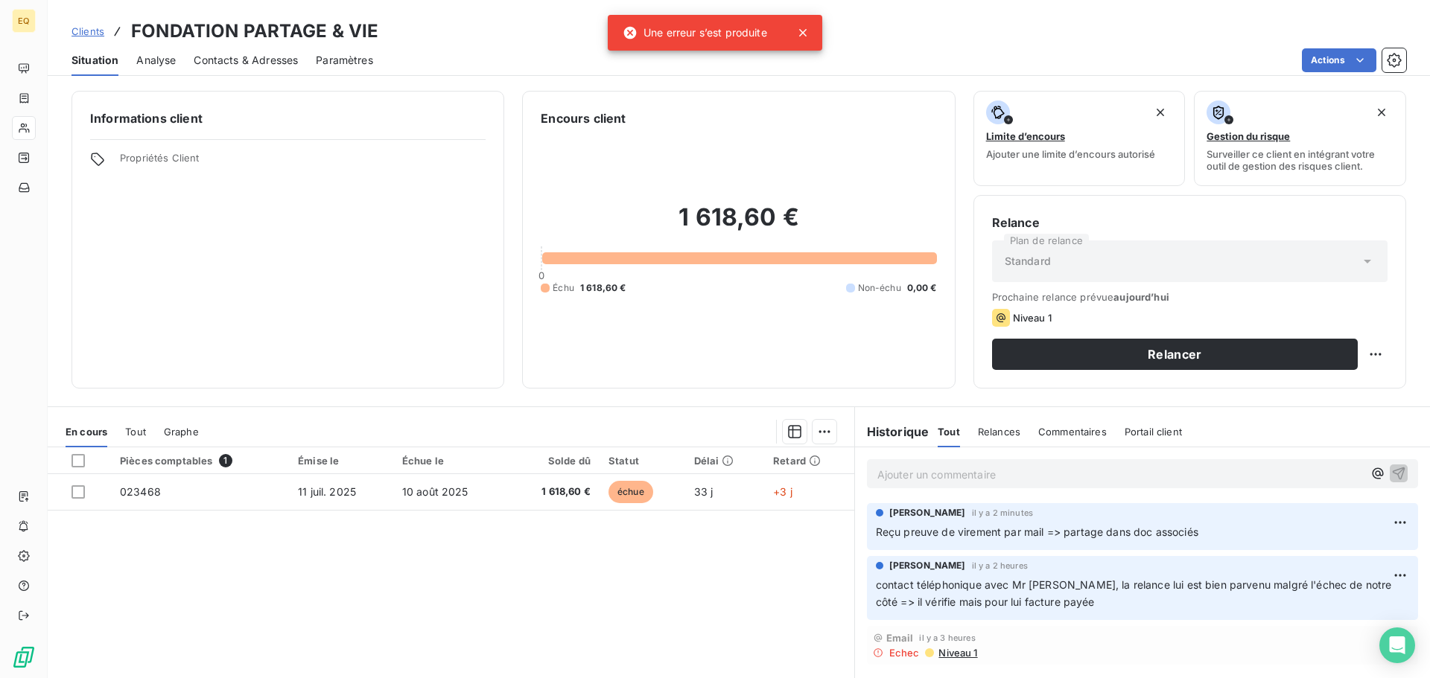
click at [973, 18] on div "Clients FONDATION PARTAGE & VIE" at bounding box center [739, 31] width 1382 height 27
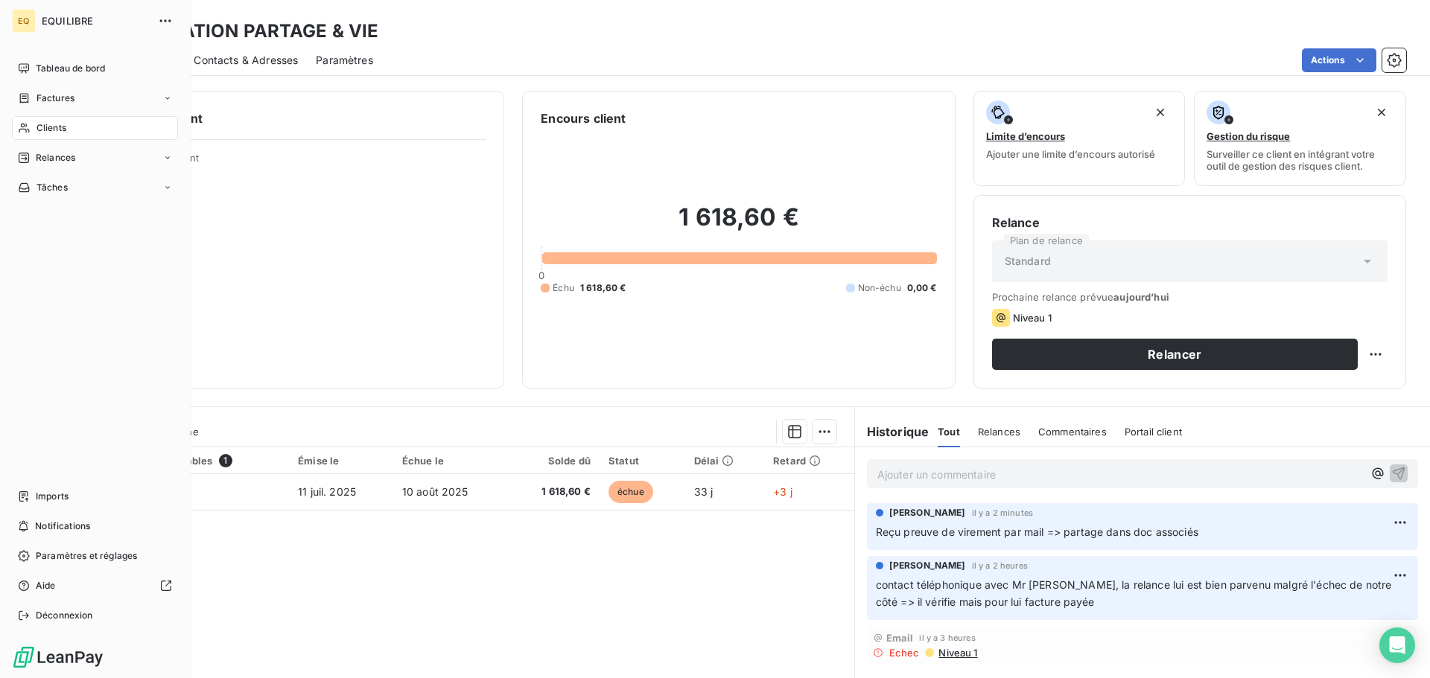
click at [48, 93] on span "Factures" at bounding box center [55, 98] width 38 height 13
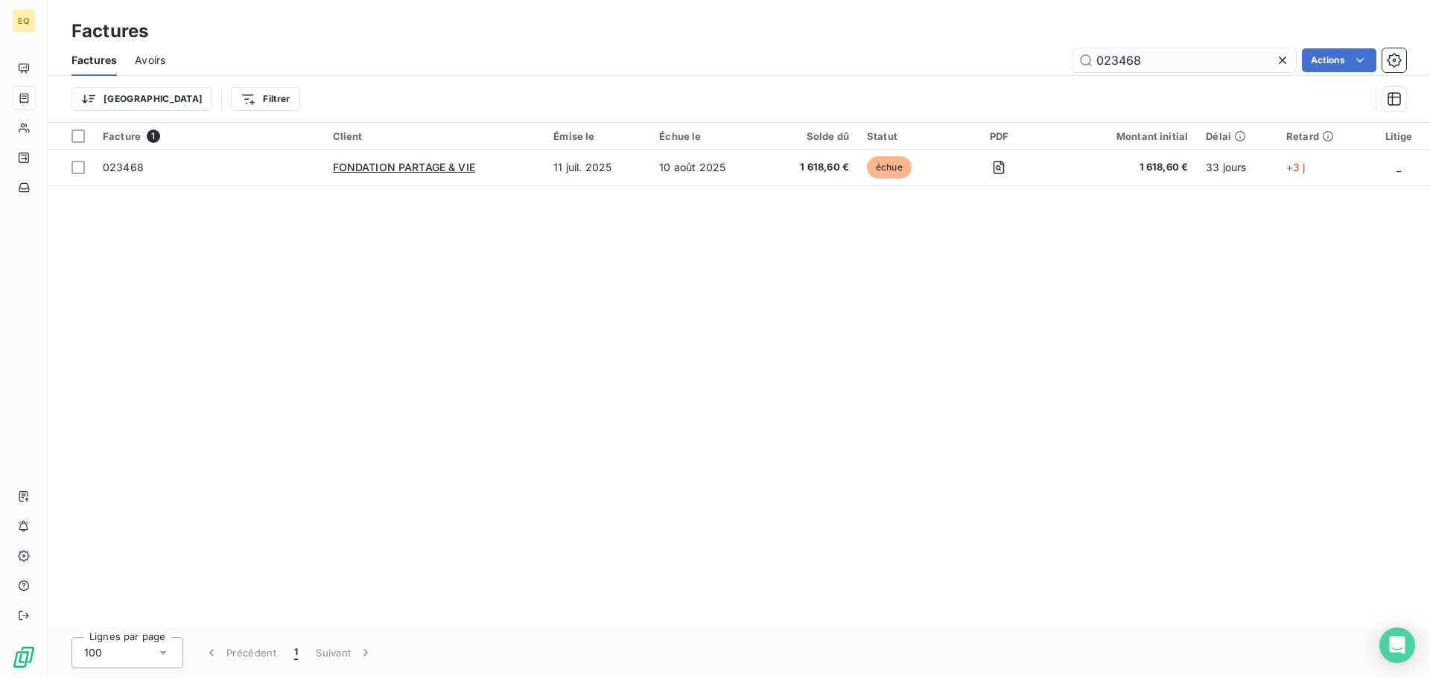
drag, startPoint x: 1161, startPoint y: 63, endPoint x: 1077, endPoint y: 52, distance: 85.6
click at [1077, 52] on input "023468" at bounding box center [1183, 60] width 223 height 24
type input "023146"
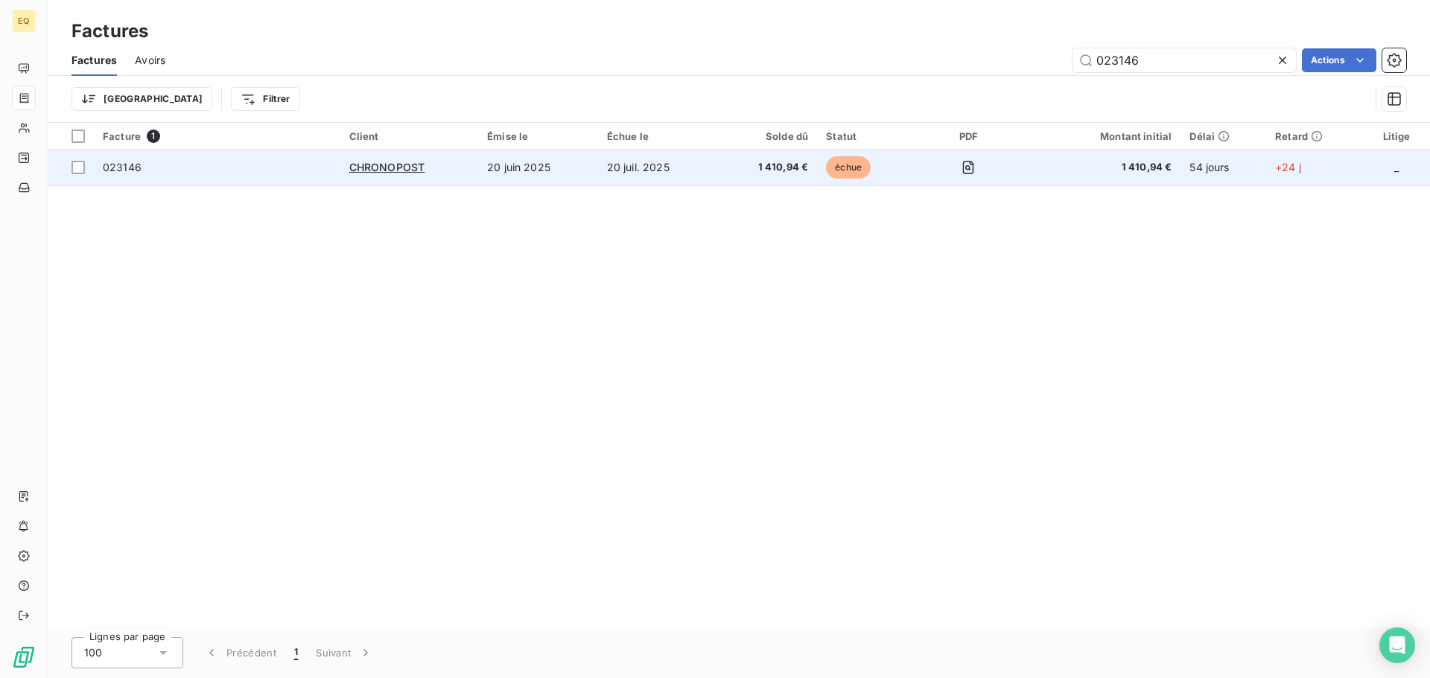
click at [637, 169] on td "20 juil. 2025" at bounding box center [657, 168] width 118 height 36
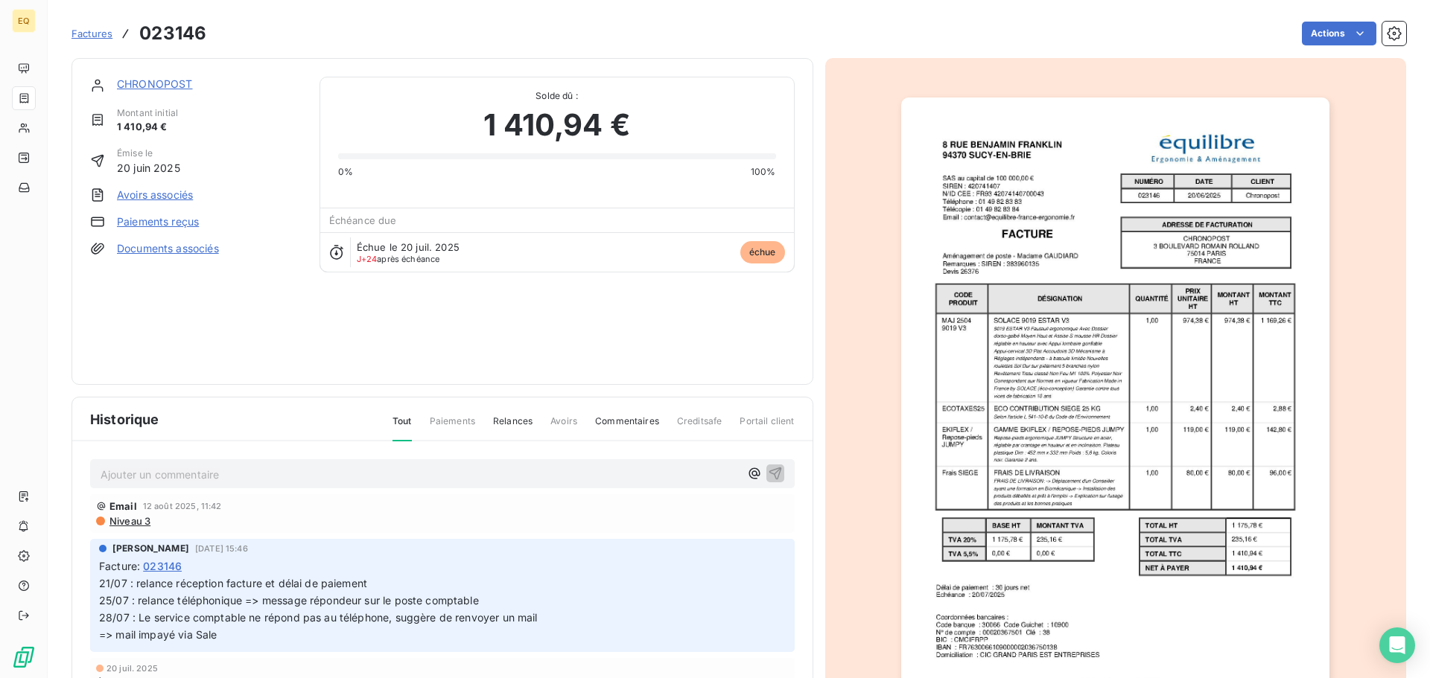
click at [147, 83] on link "CHRONOPOST" at bounding box center [155, 83] width 76 height 13
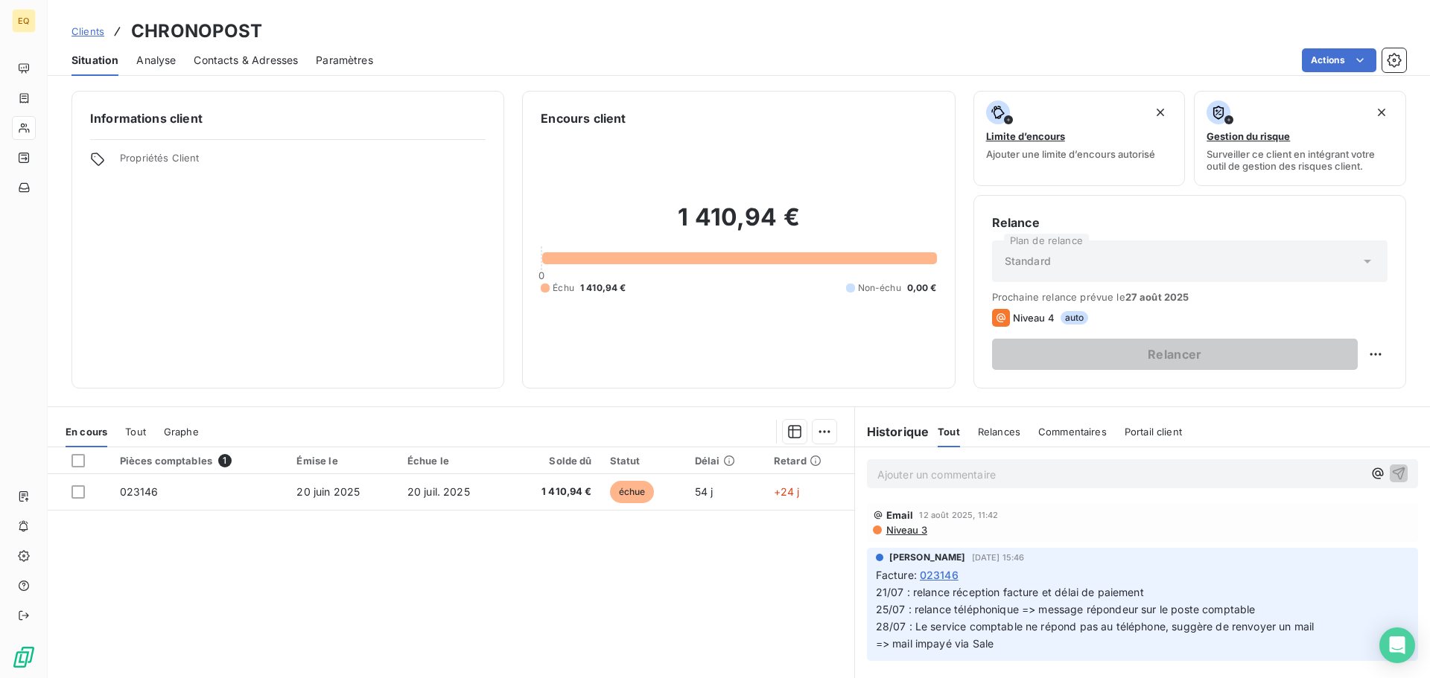
click at [252, 56] on span "Contacts & Adresses" at bounding box center [246, 60] width 104 height 15
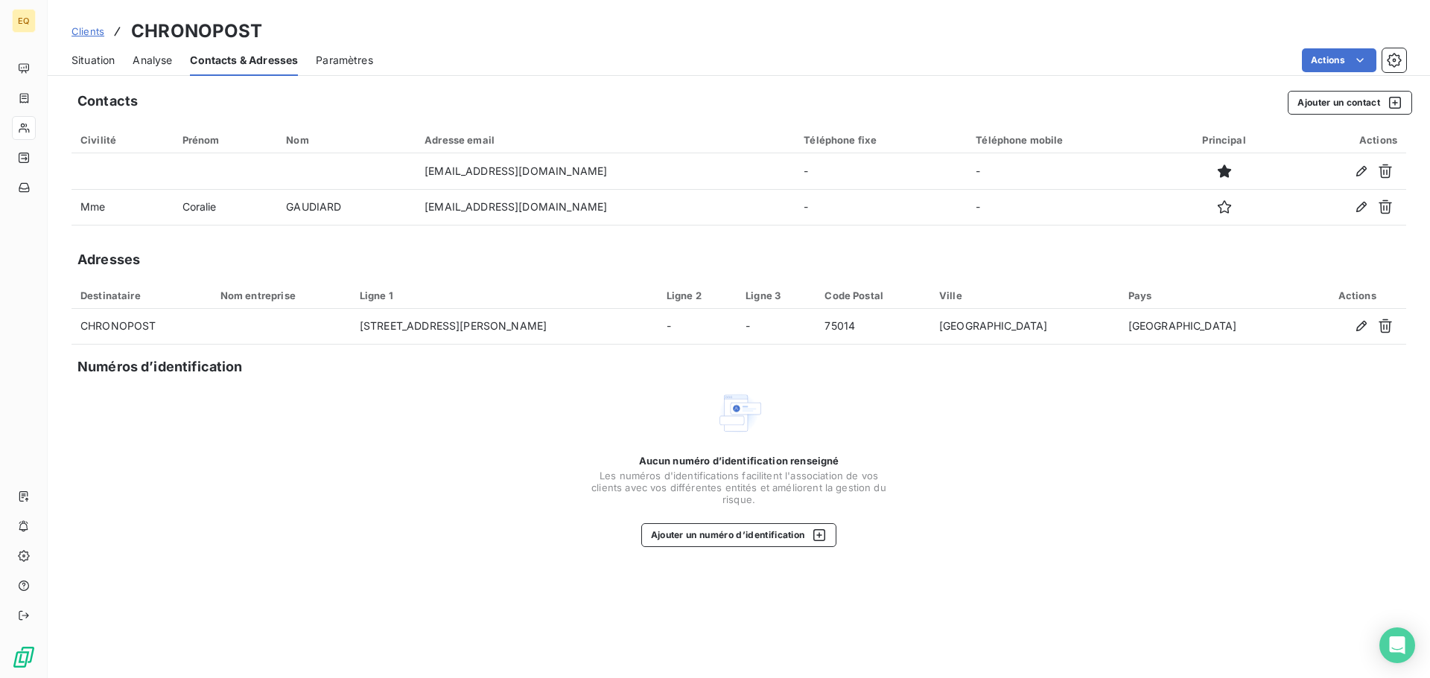
click at [95, 57] on span "Situation" at bounding box center [92, 60] width 43 height 15
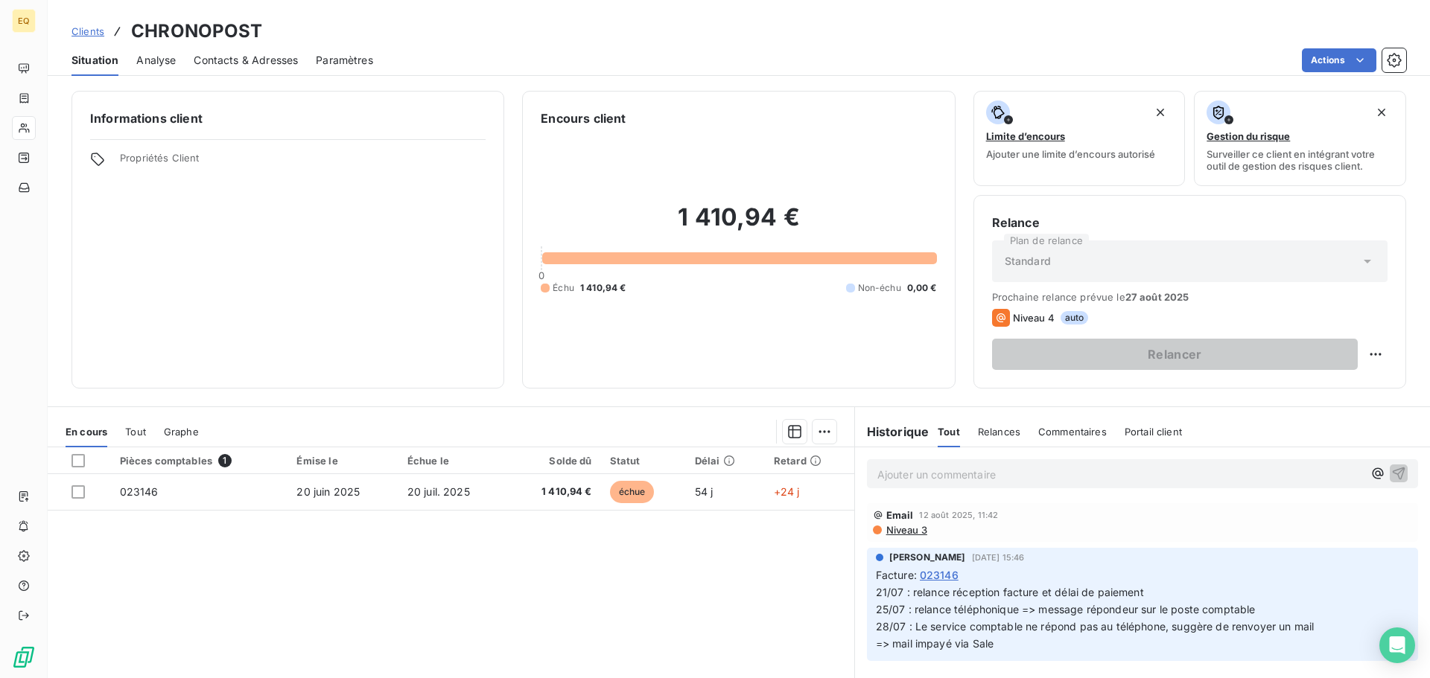
click at [907, 473] on p "Ajouter un commentaire ﻿" at bounding box center [1119, 474] width 485 height 19
click at [1392, 469] on icon "button" at bounding box center [1398, 473] width 13 height 13
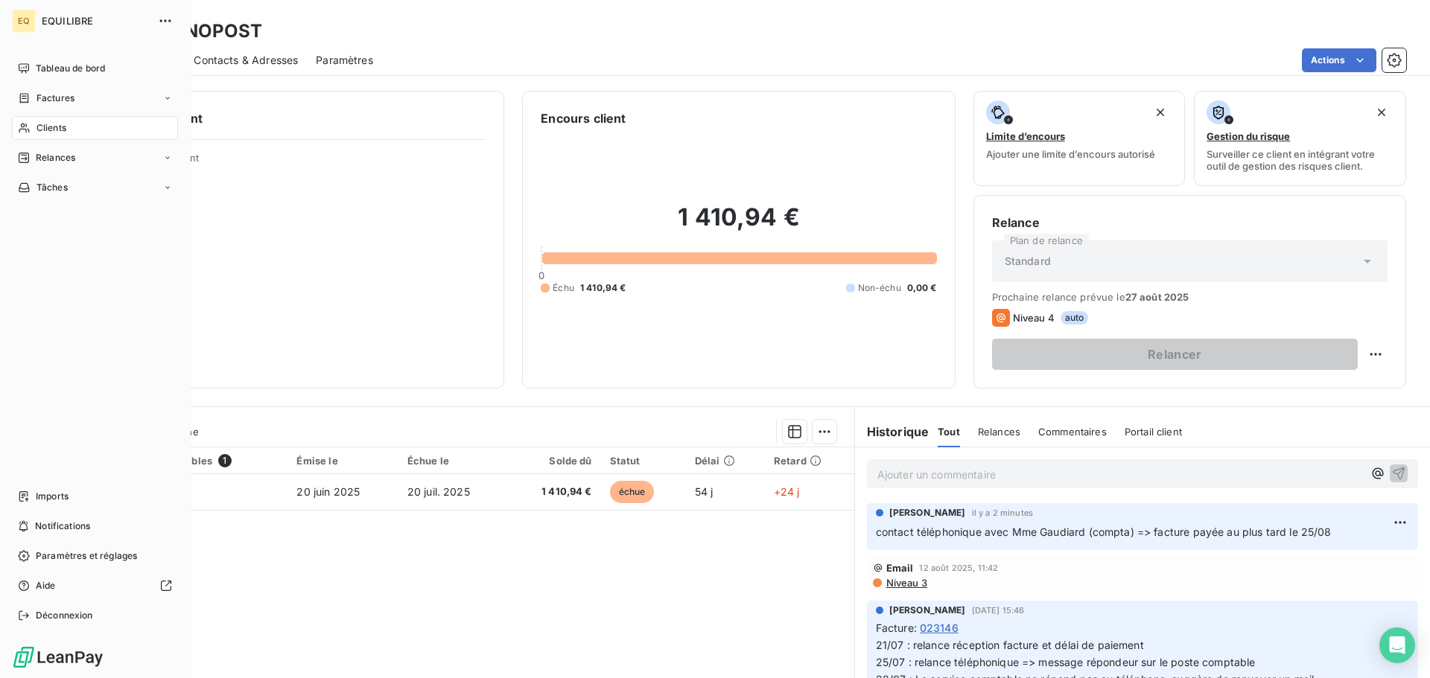
click at [64, 98] on span "Factures" at bounding box center [55, 98] width 38 height 13
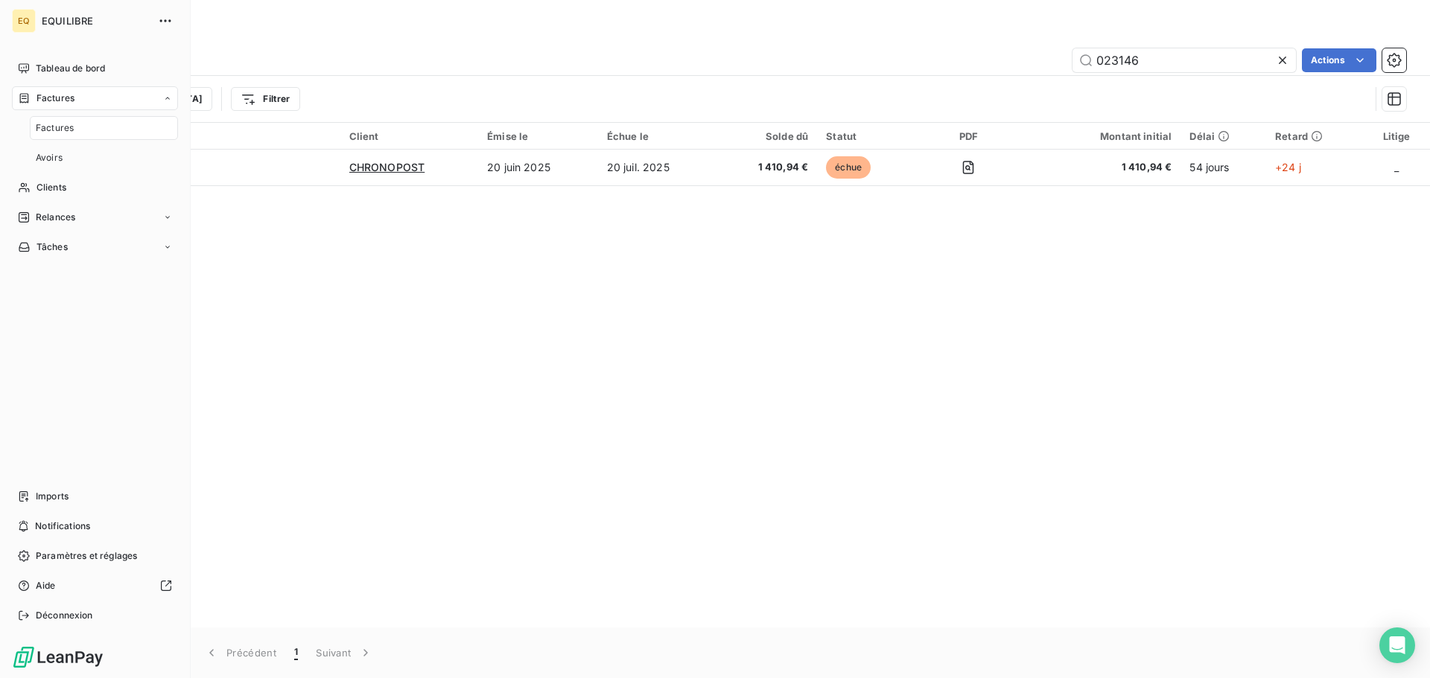
click at [65, 126] on span "Factures" at bounding box center [55, 127] width 38 height 13
click at [49, 95] on span "Factures" at bounding box center [55, 98] width 38 height 13
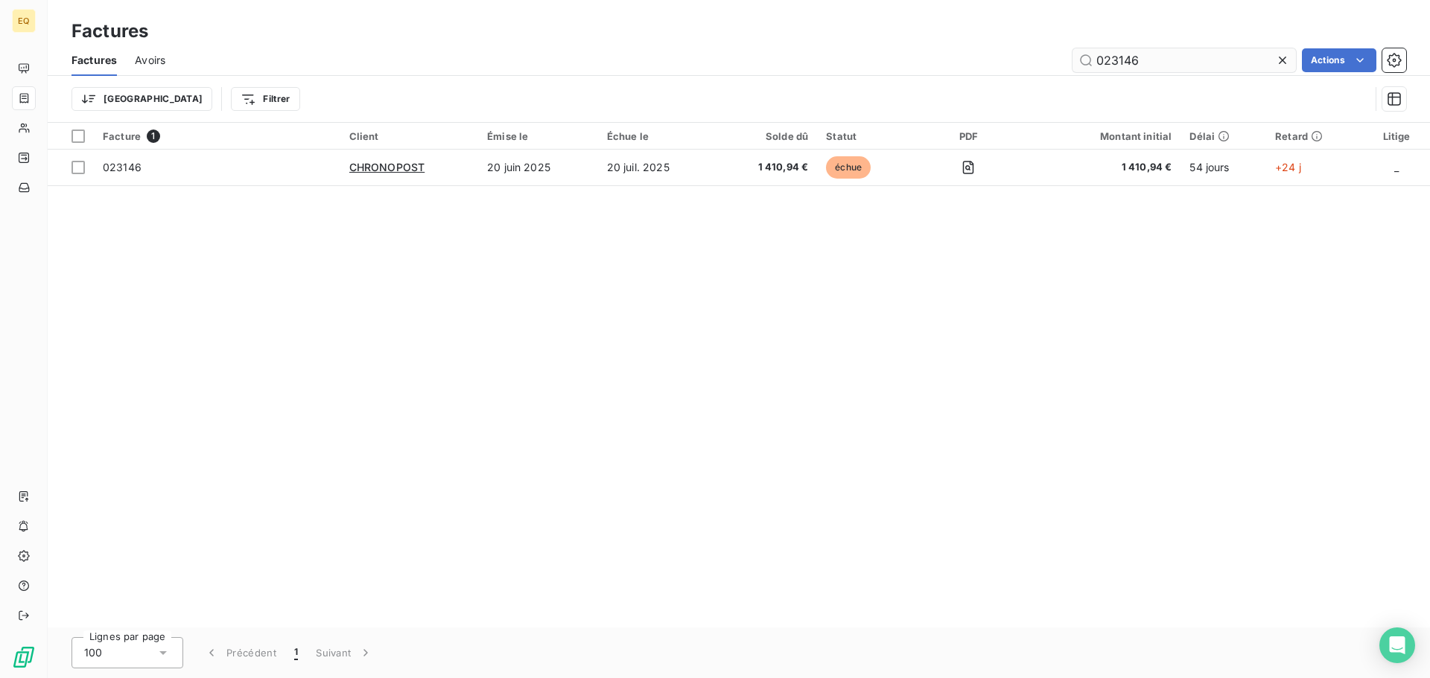
drag, startPoint x: 1278, startPoint y: 57, endPoint x: 1176, endPoint y: 63, distance: 102.9
click at [1278, 57] on icon at bounding box center [1281, 60] width 7 height 7
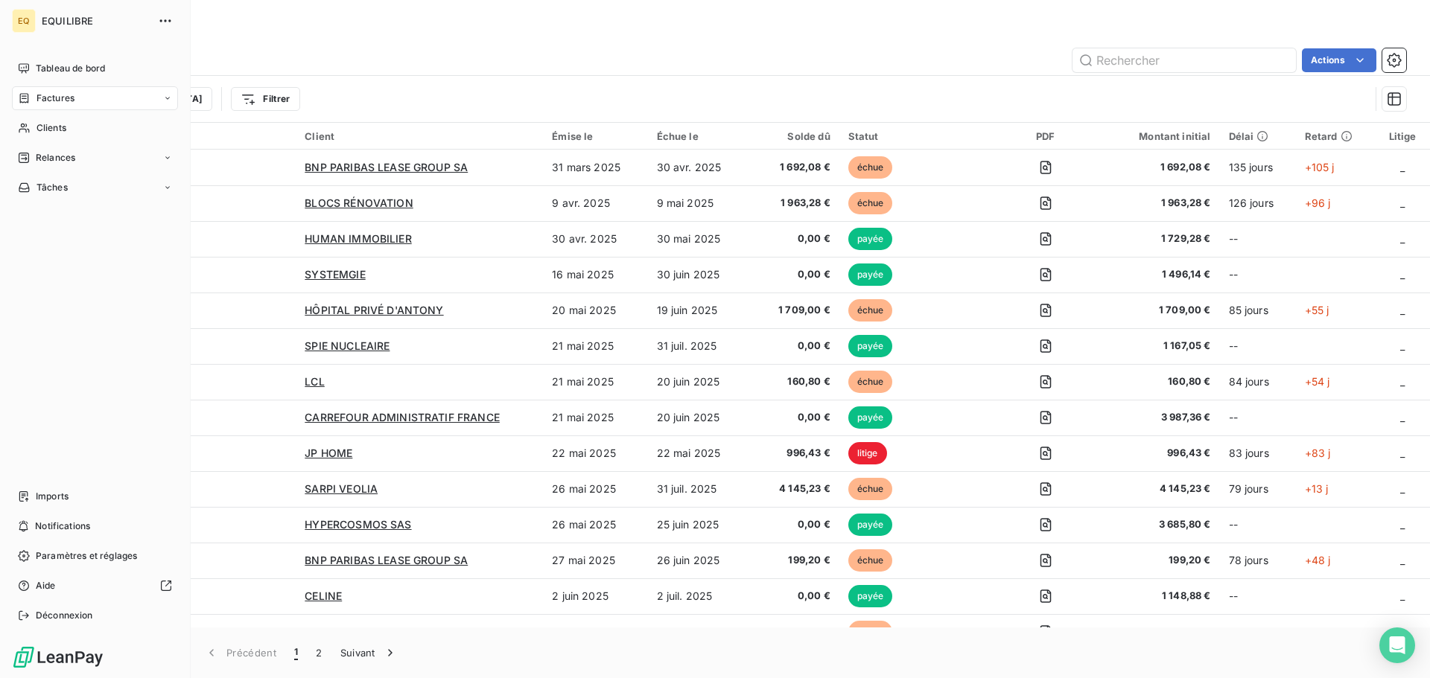
click at [45, 95] on span "Factures" at bounding box center [55, 98] width 38 height 13
click at [54, 127] on span "Factures" at bounding box center [55, 127] width 38 height 13
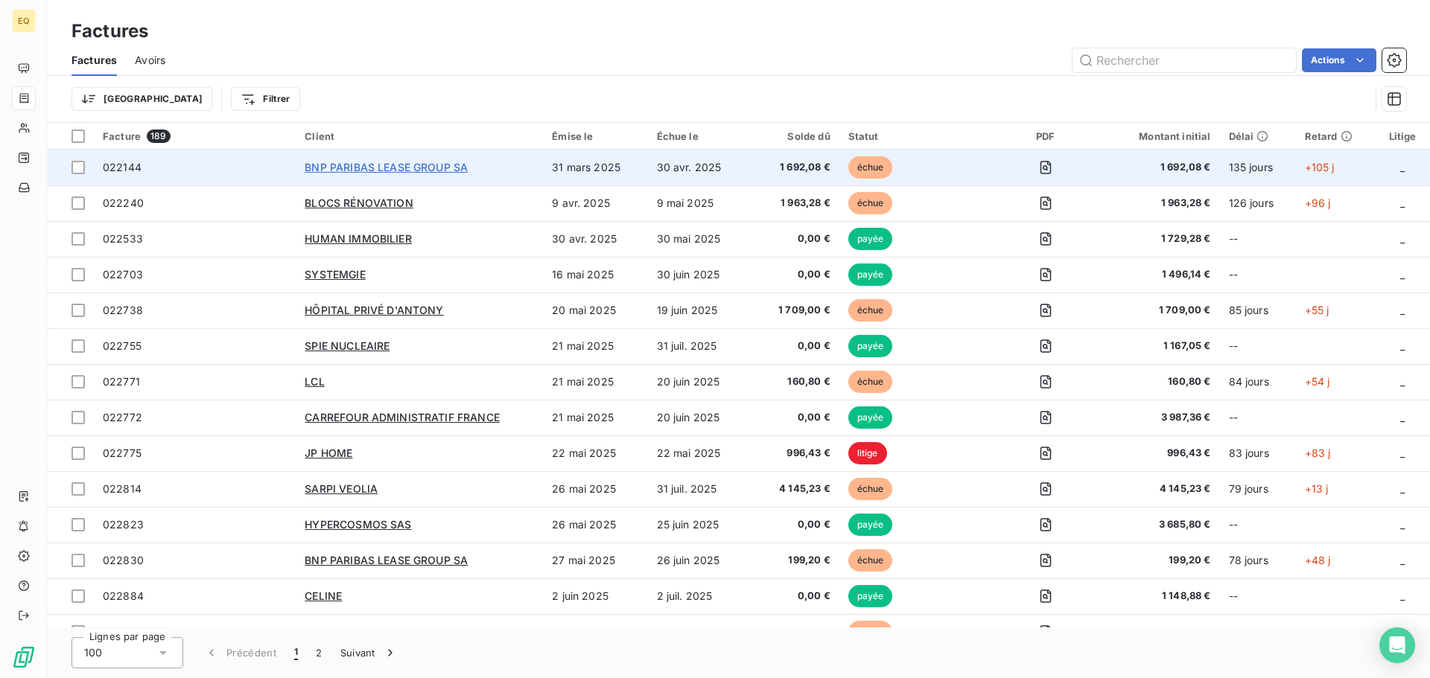
click at [379, 164] on span "BNP PARIBAS LEASE GROUP SA" at bounding box center [386, 167] width 163 height 13
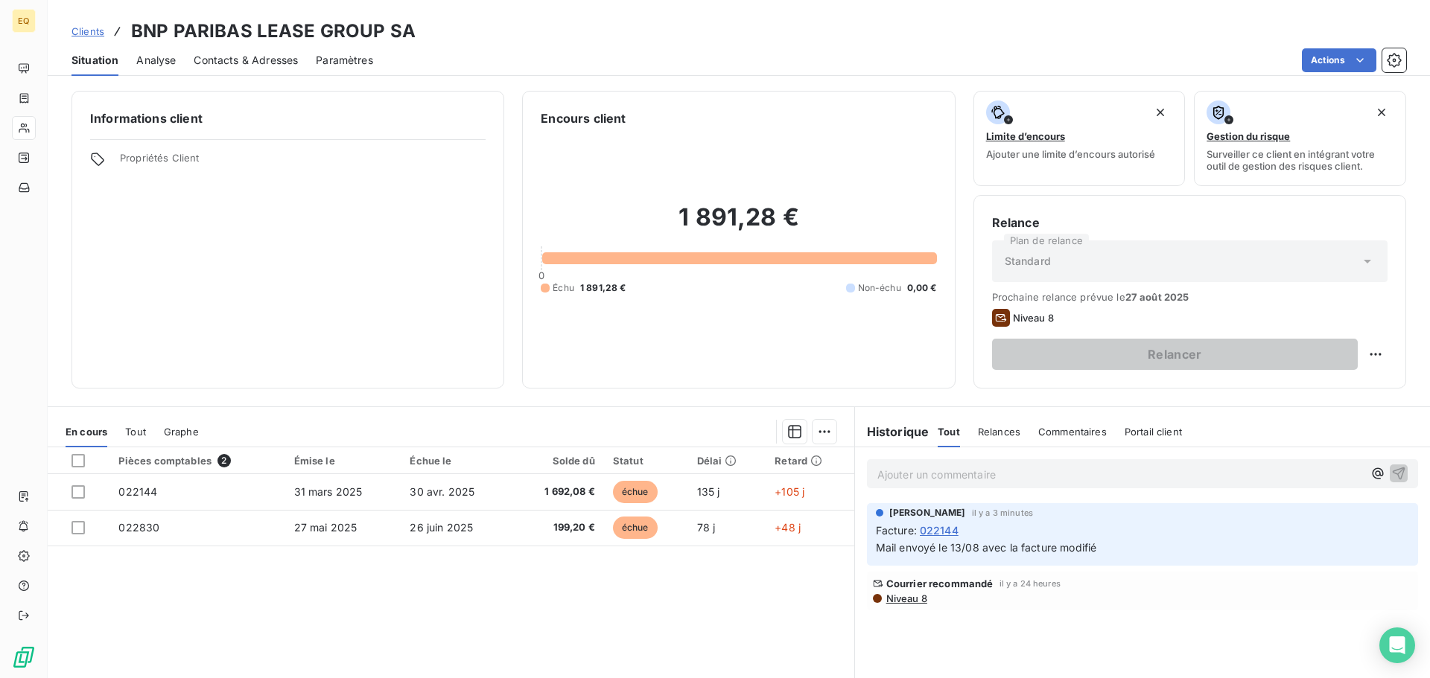
click at [91, 28] on span "Clients" at bounding box center [87, 31] width 33 height 12
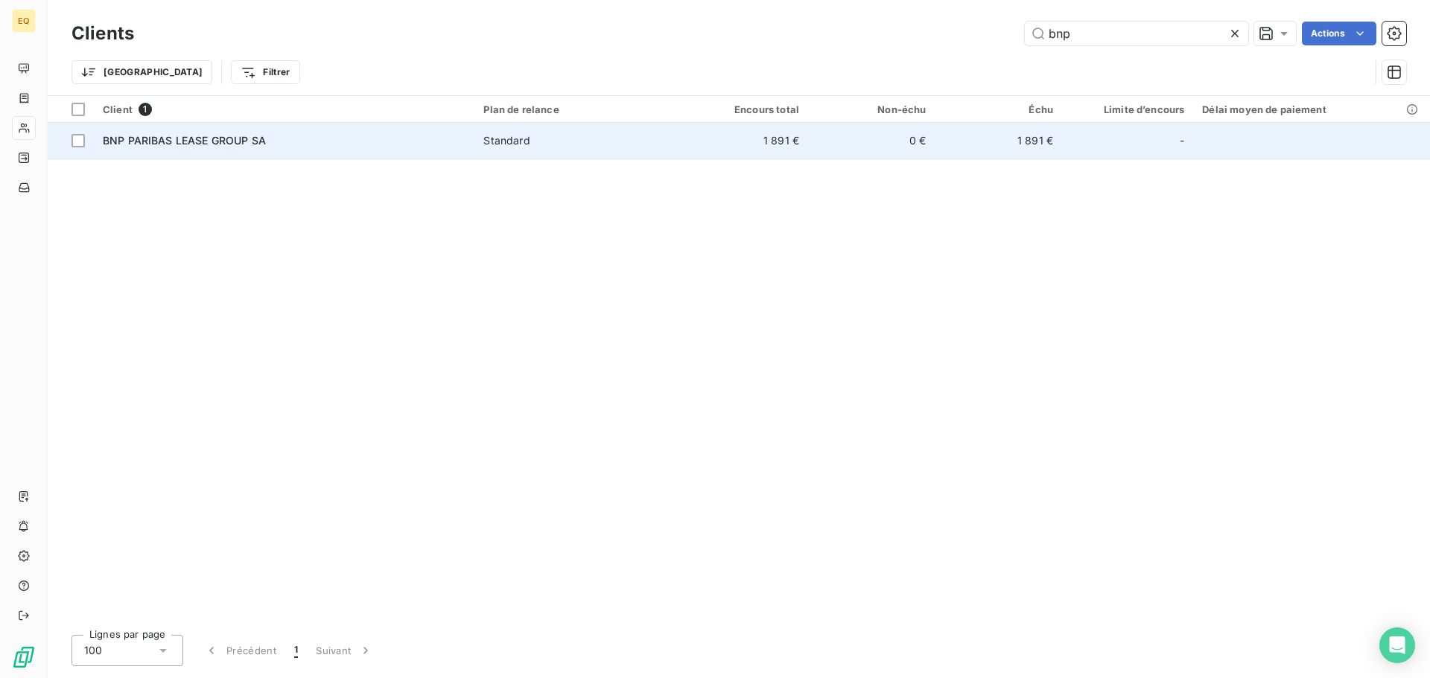
type input "bnp"
click at [326, 144] on div "BNP PARIBAS LEASE GROUP SA" at bounding box center [284, 140] width 363 height 15
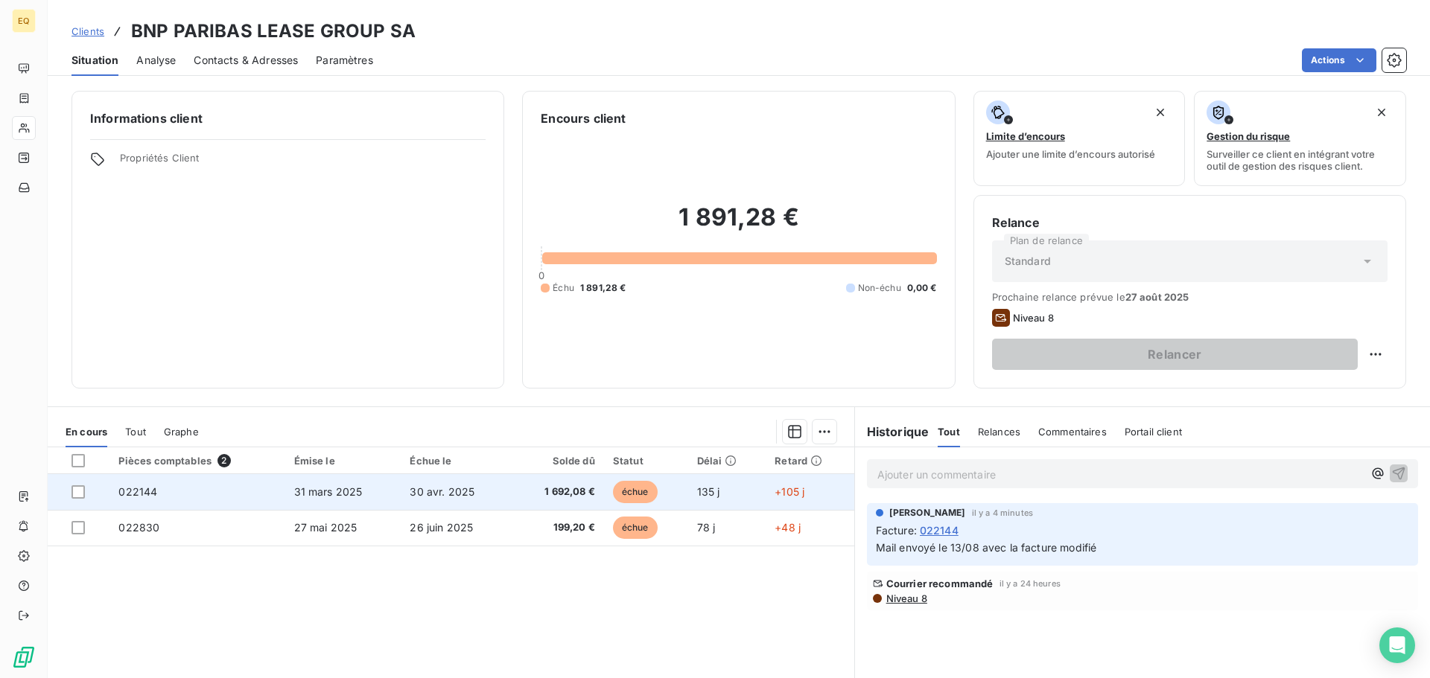
click at [324, 491] on span "31 mars 2025" at bounding box center [328, 491] width 68 height 13
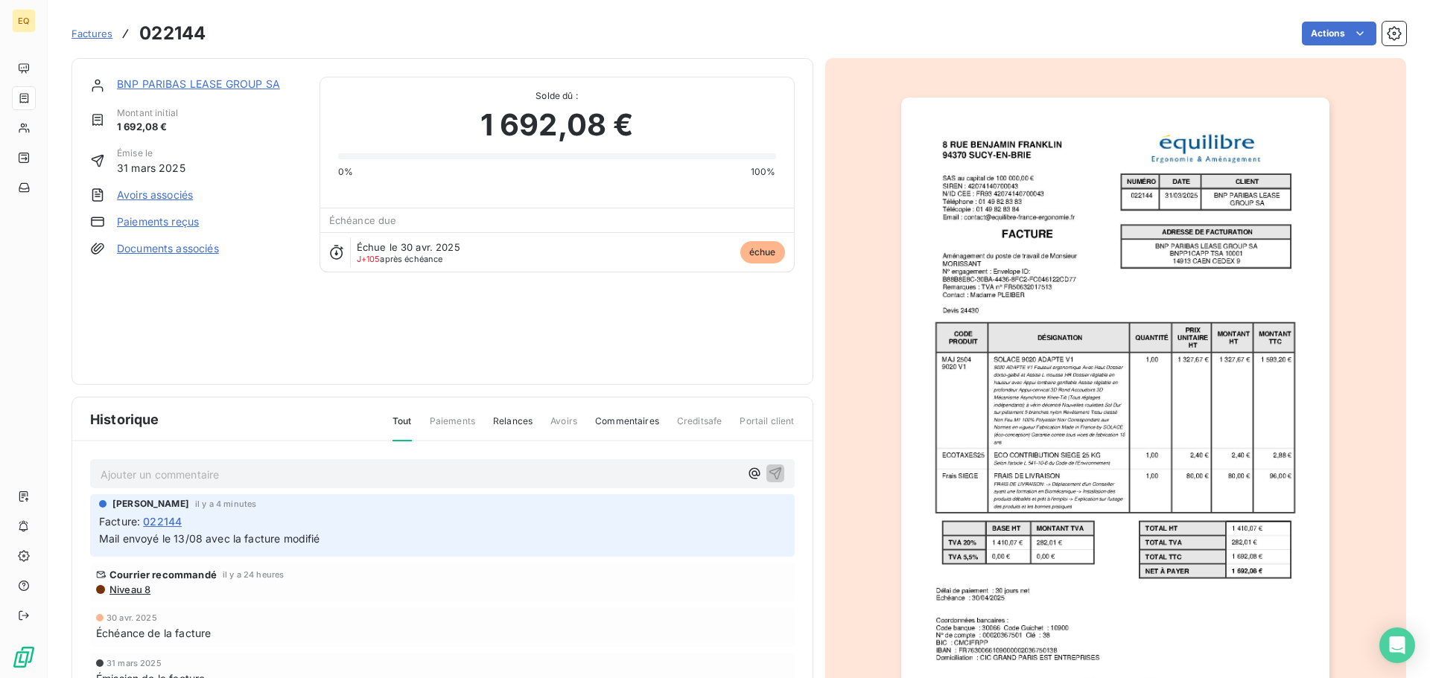
click at [187, 248] on link "Documents associés" at bounding box center [168, 248] width 102 height 15
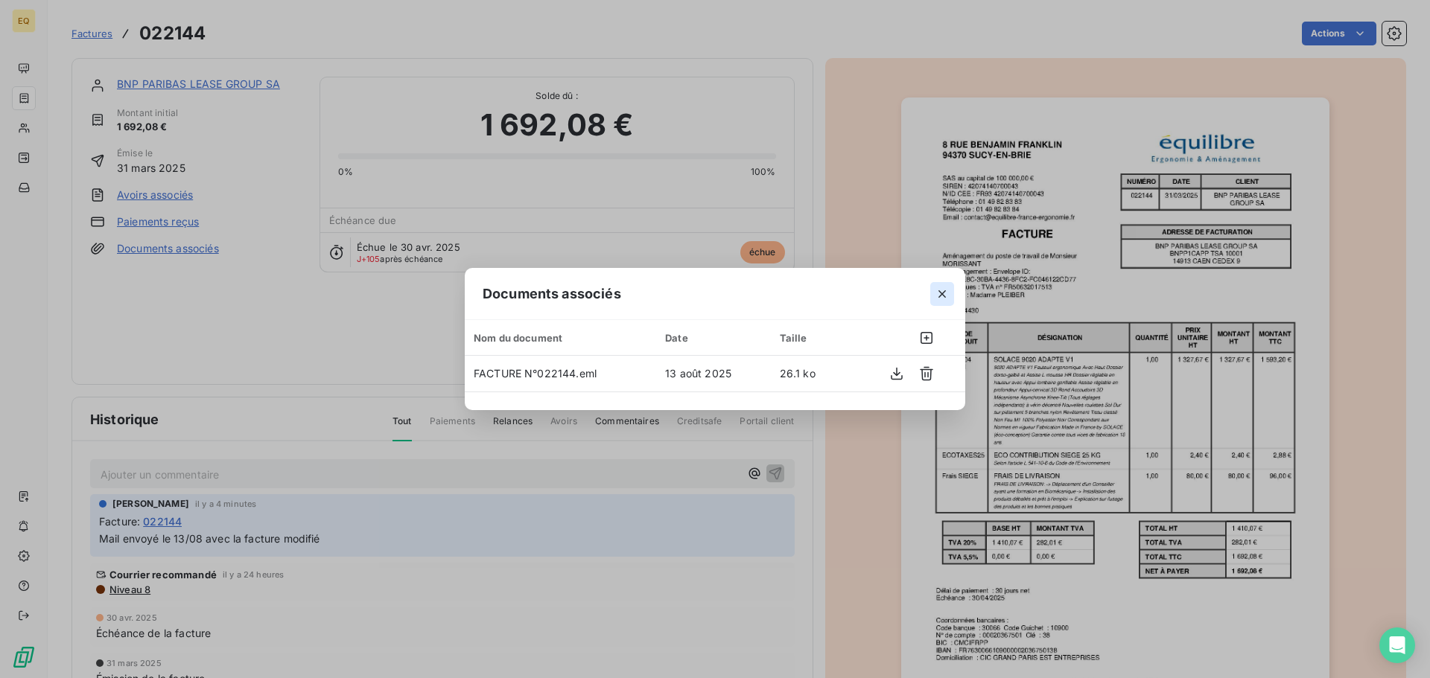
click at [941, 293] on icon "button" at bounding box center [941, 293] width 7 height 7
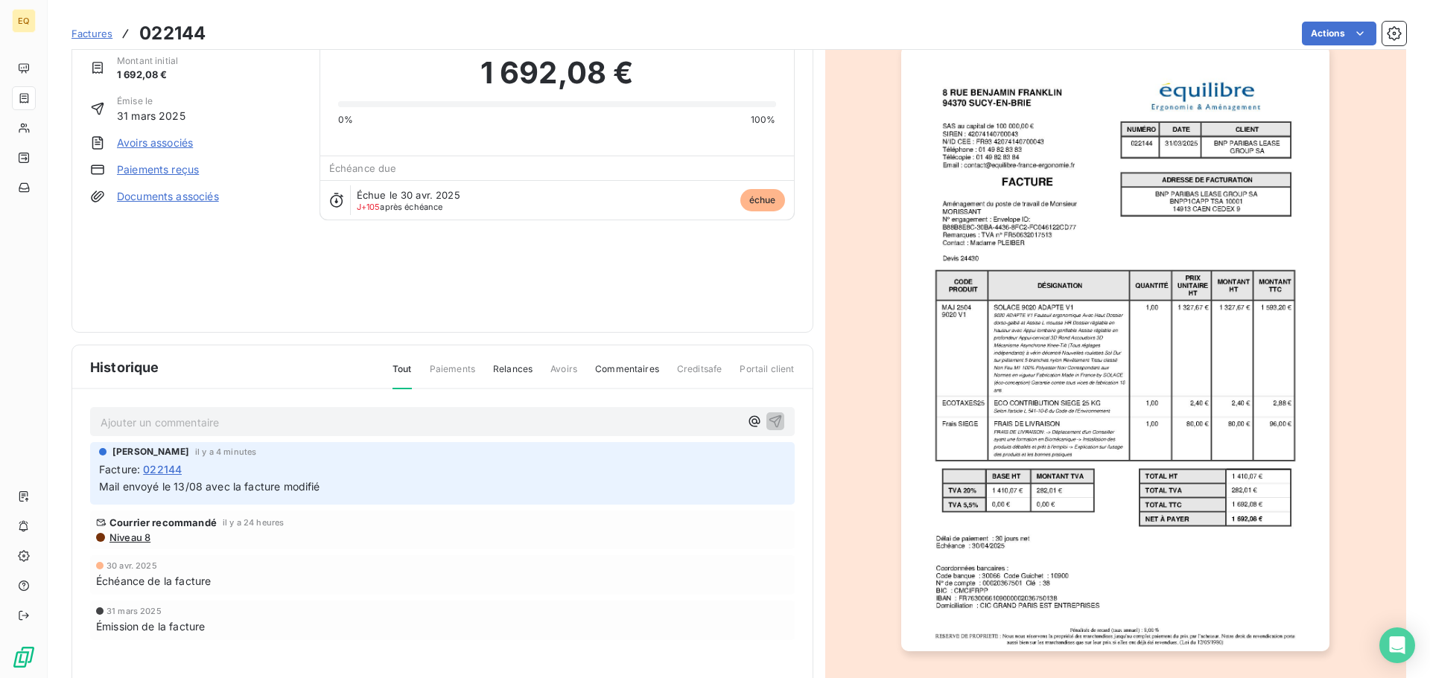
scroll to position [77, 0]
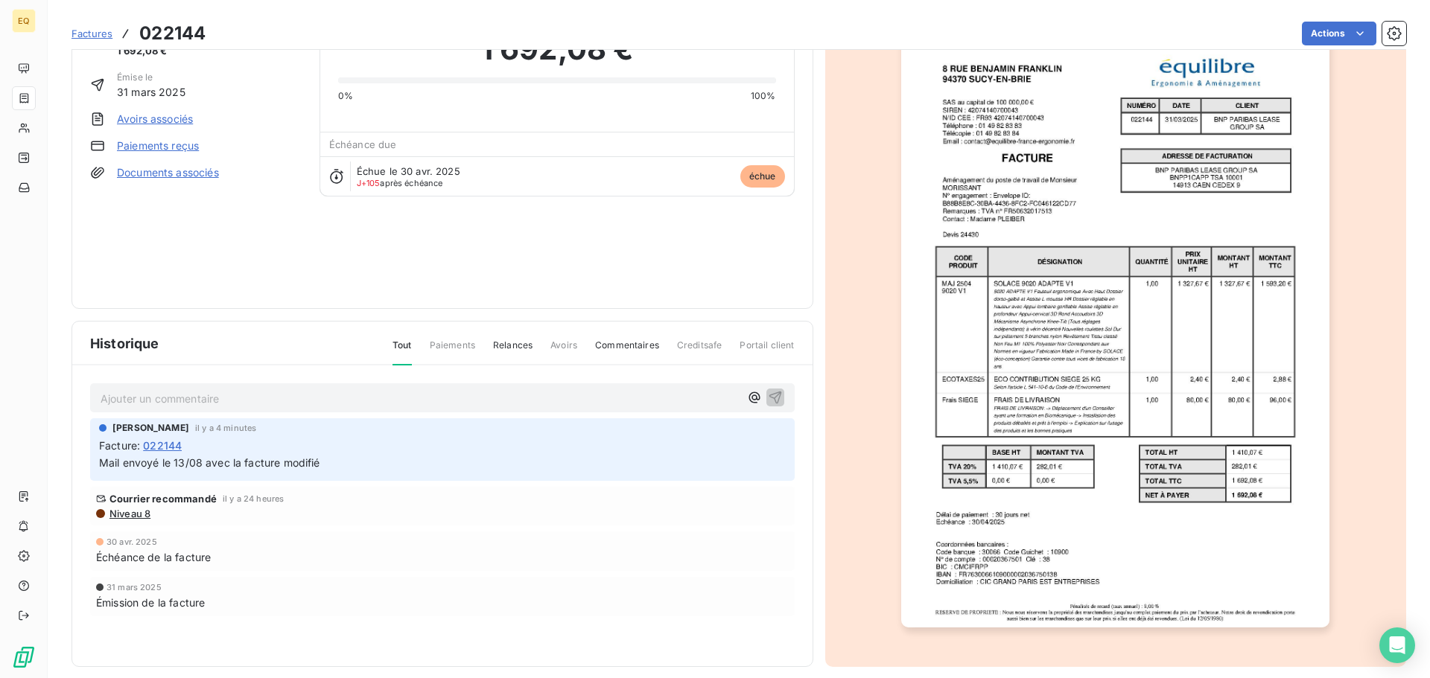
drag, startPoint x: 125, startPoint y: 399, endPoint x: 186, endPoint y: 398, distance: 61.1
click at [186, 398] on p "Ajouter un commentaire ﻿" at bounding box center [420, 398] width 639 height 19
drag, startPoint x: 190, startPoint y: 395, endPoint x: 136, endPoint y: 200, distance: 202.5
click at [136, 200] on div "BNP PARIBAS LEASE GROUP SA Montant initial 1 692,08 € Émise le [DATE] Avoirs as…" at bounding box center [195, 146] width 211 height 290
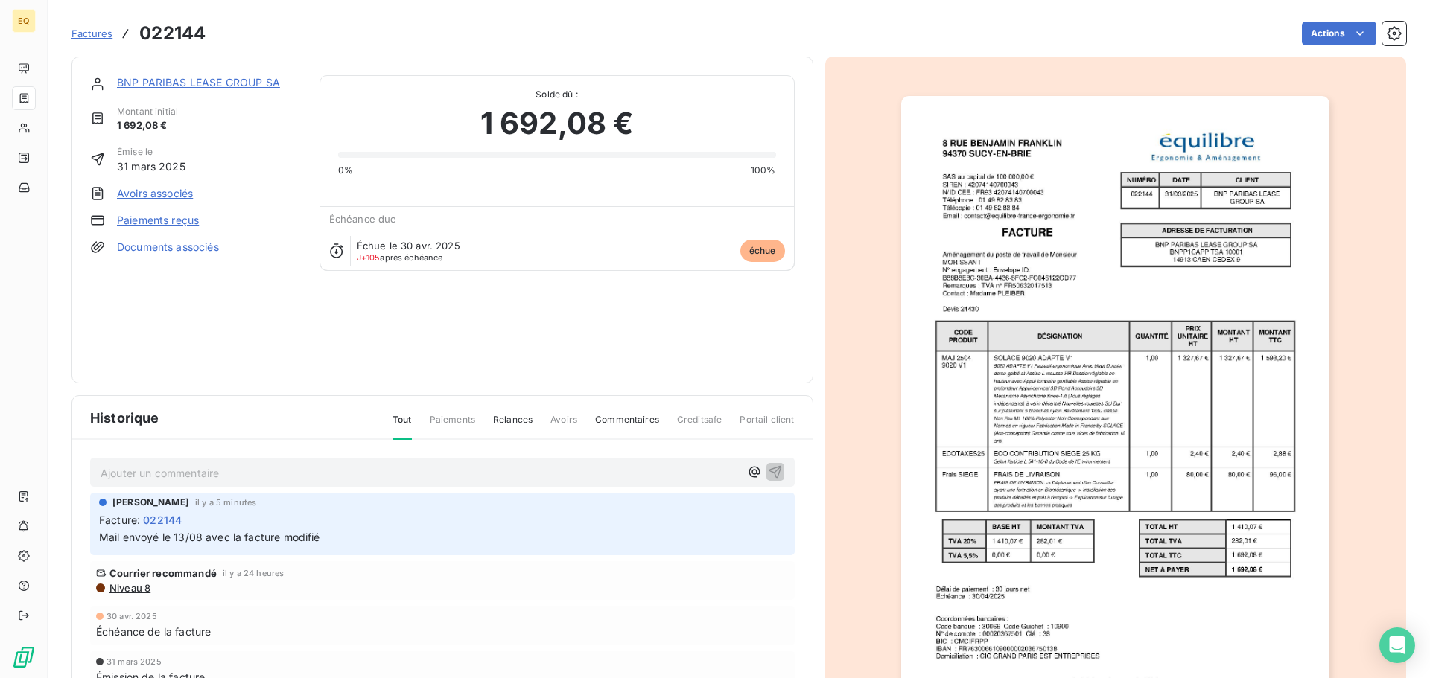
scroll to position [0, 0]
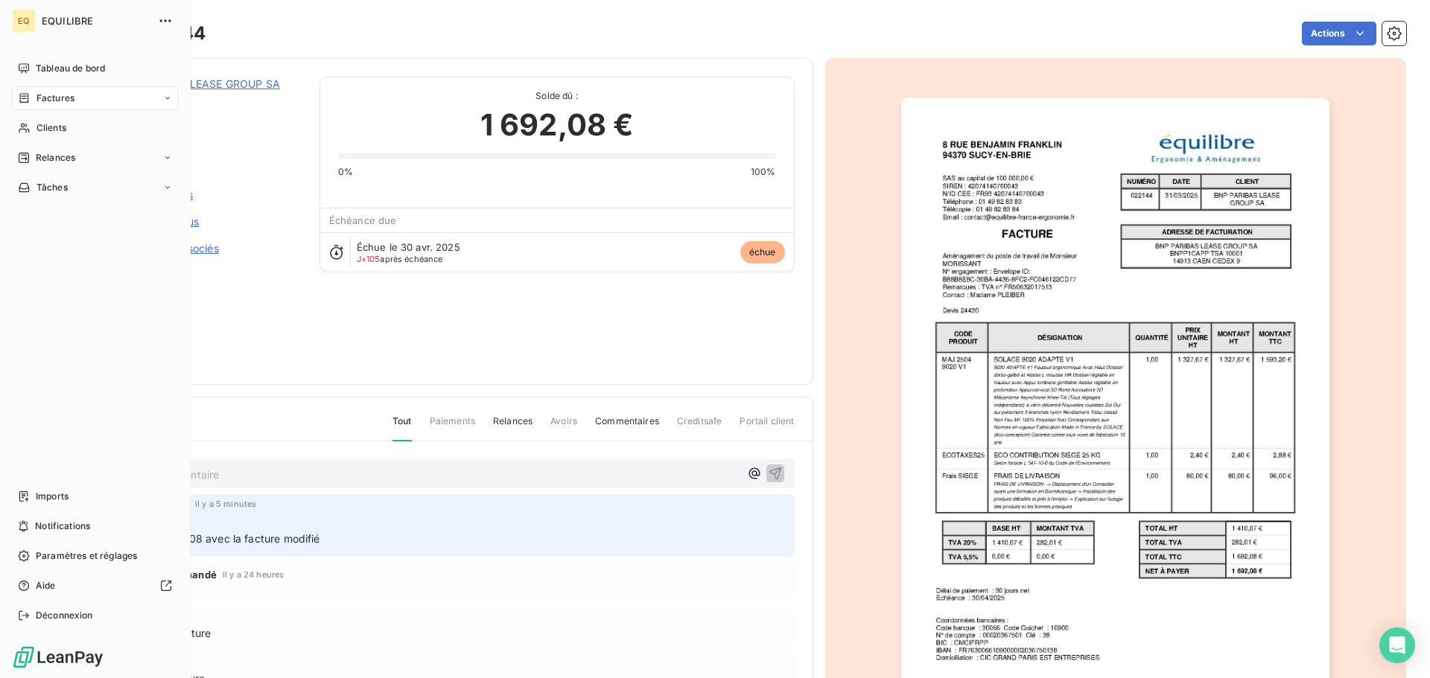
click at [60, 95] on span "Factures" at bounding box center [55, 98] width 38 height 13
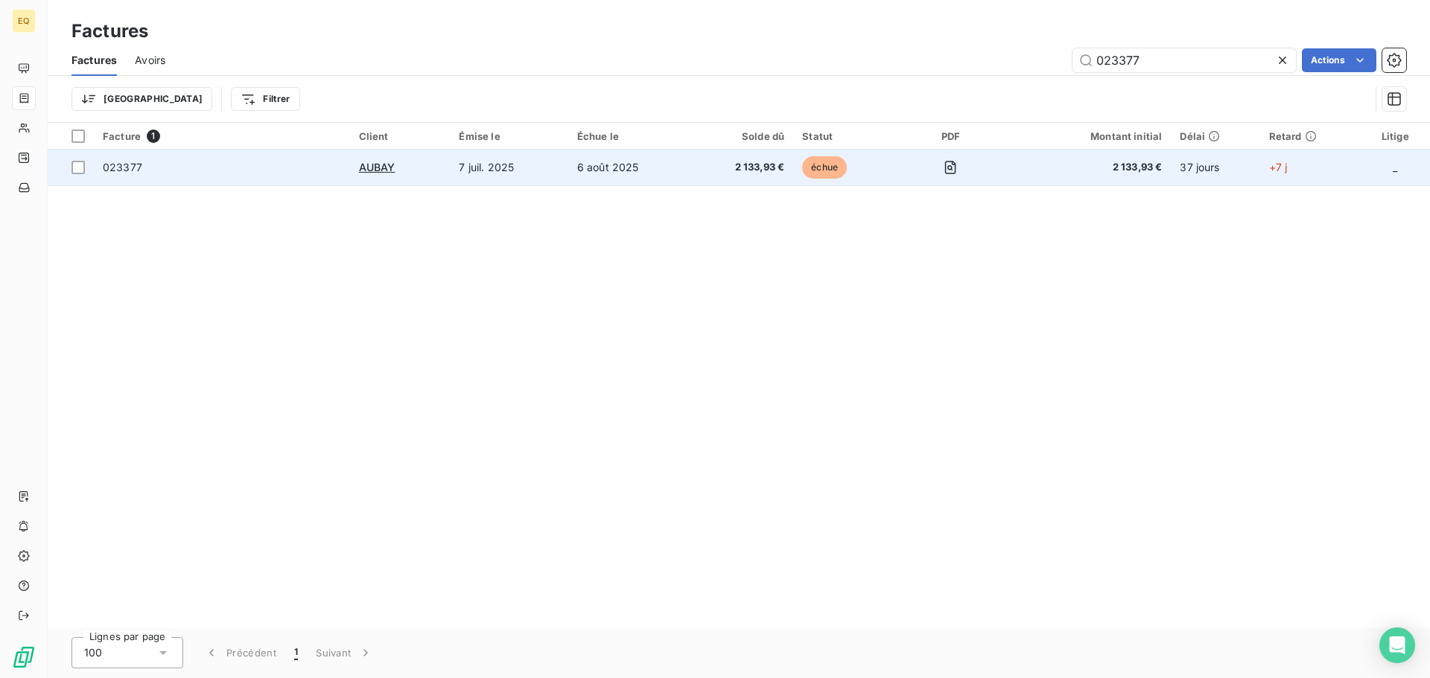
type input "023377"
click at [618, 165] on td "6 août 2025" at bounding box center [629, 168] width 122 height 36
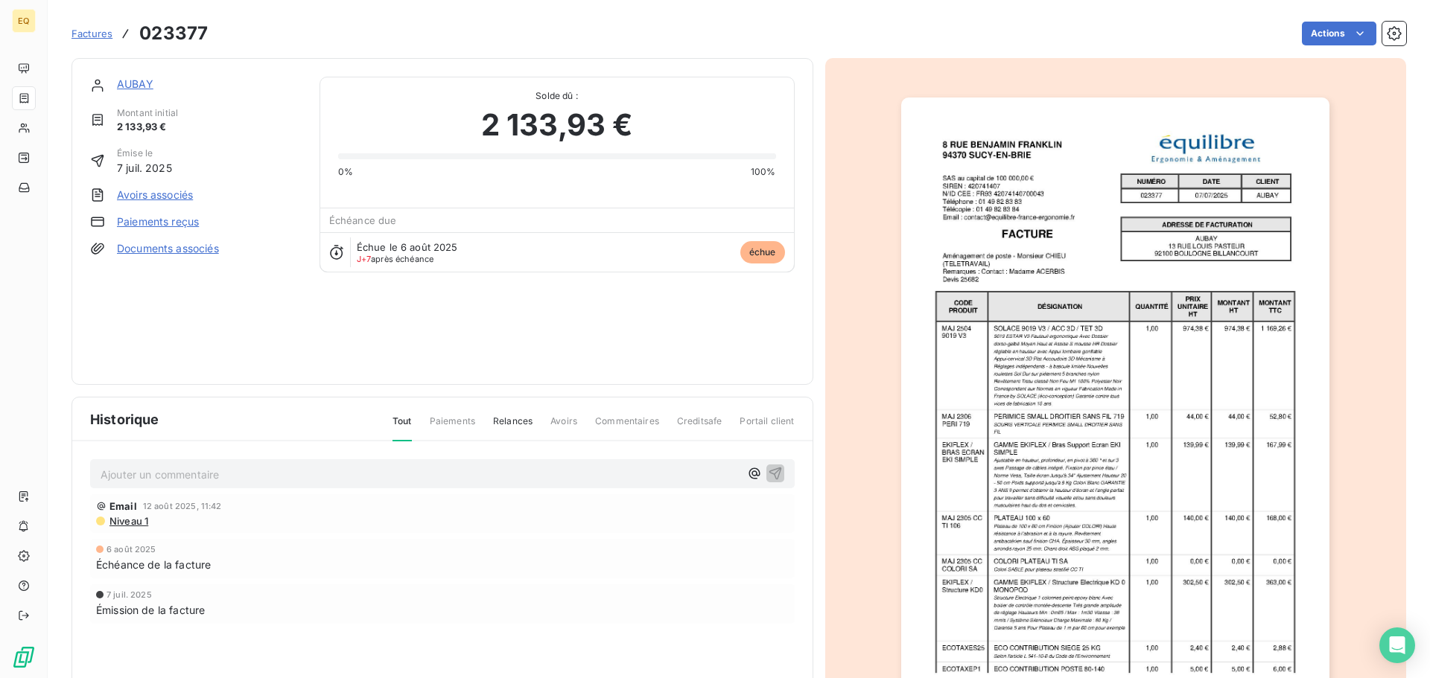
click at [185, 245] on link "Documents associés" at bounding box center [168, 248] width 102 height 15
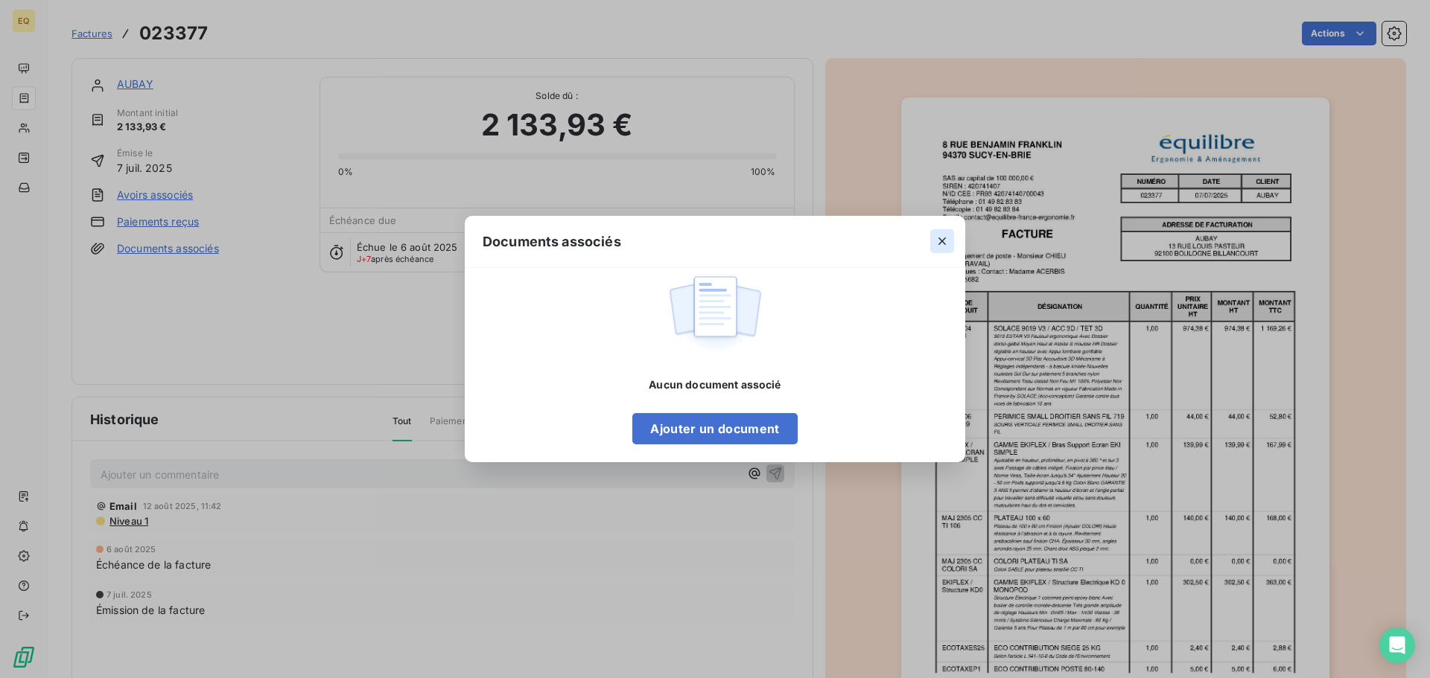
click at [946, 235] on icon "button" at bounding box center [941, 241] width 15 height 15
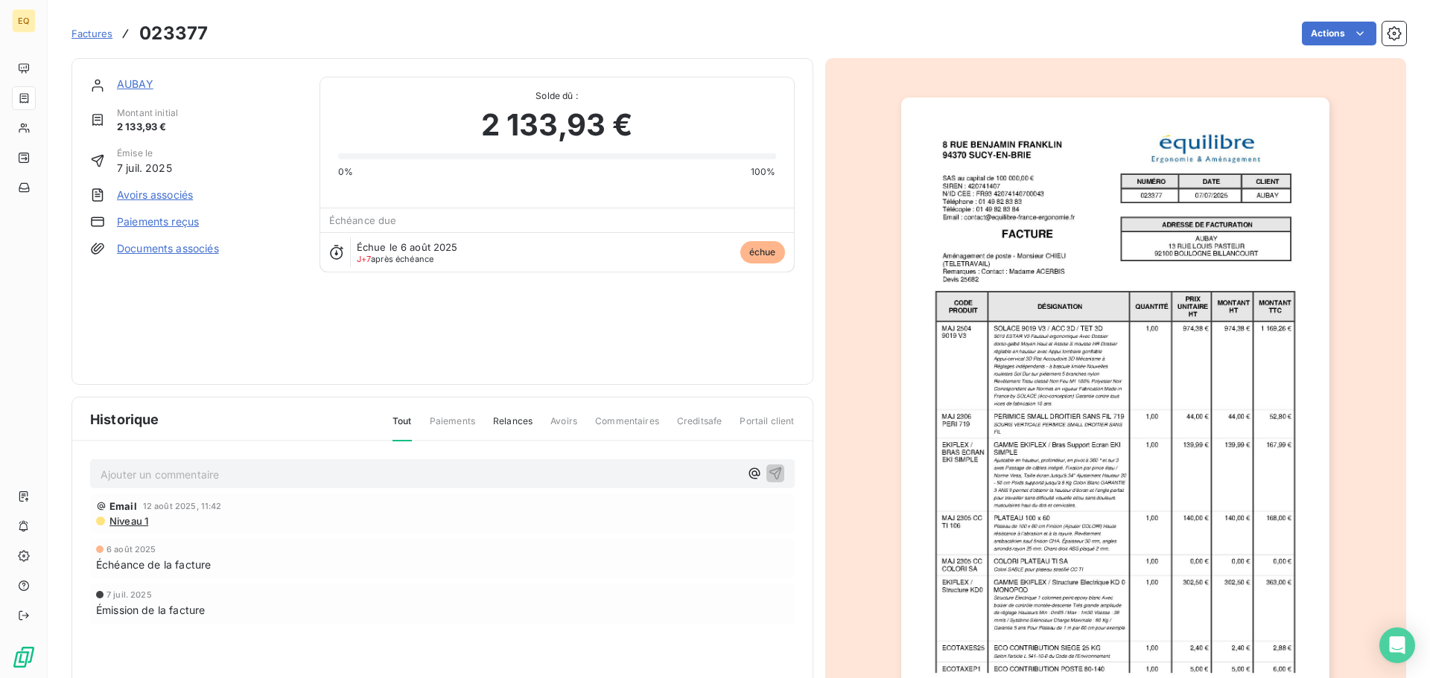
click at [132, 84] on link "AUBAY" at bounding box center [135, 83] width 36 height 13
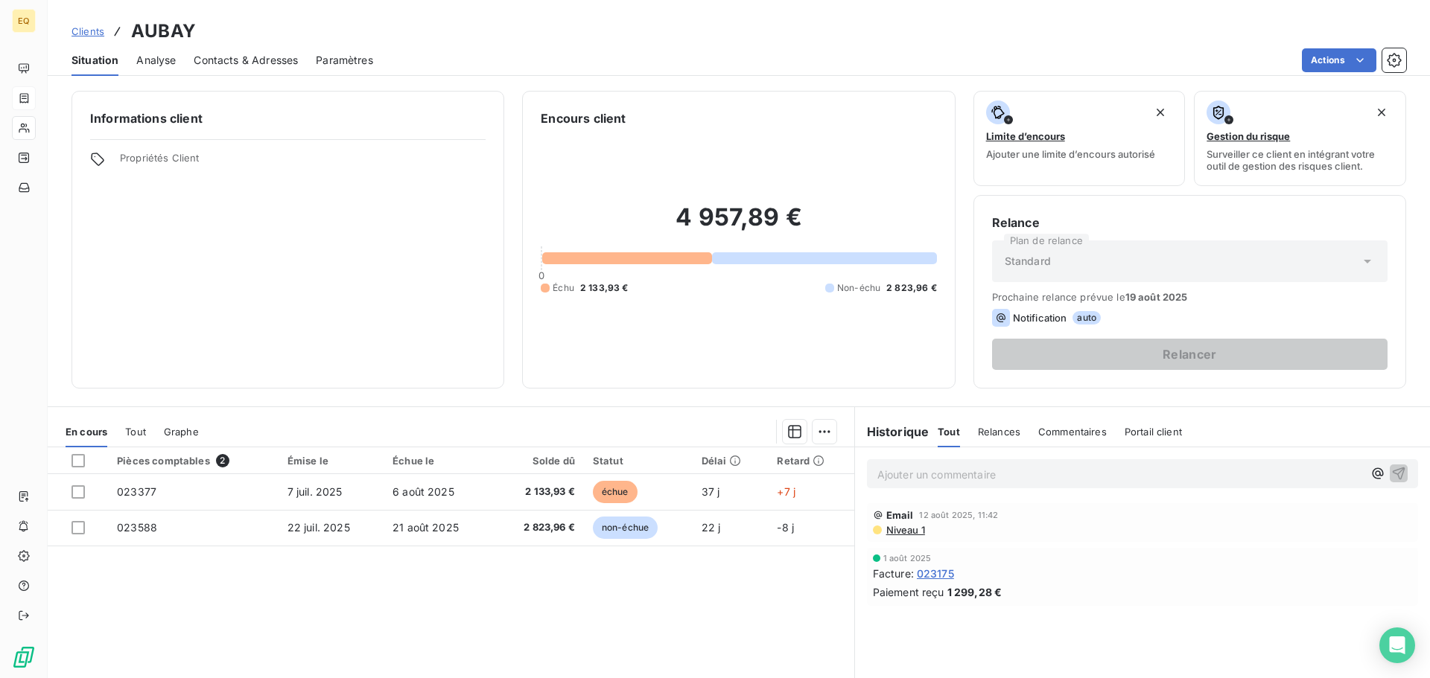
click at [223, 56] on span "Contacts & Adresses" at bounding box center [246, 60] width 104 height 15
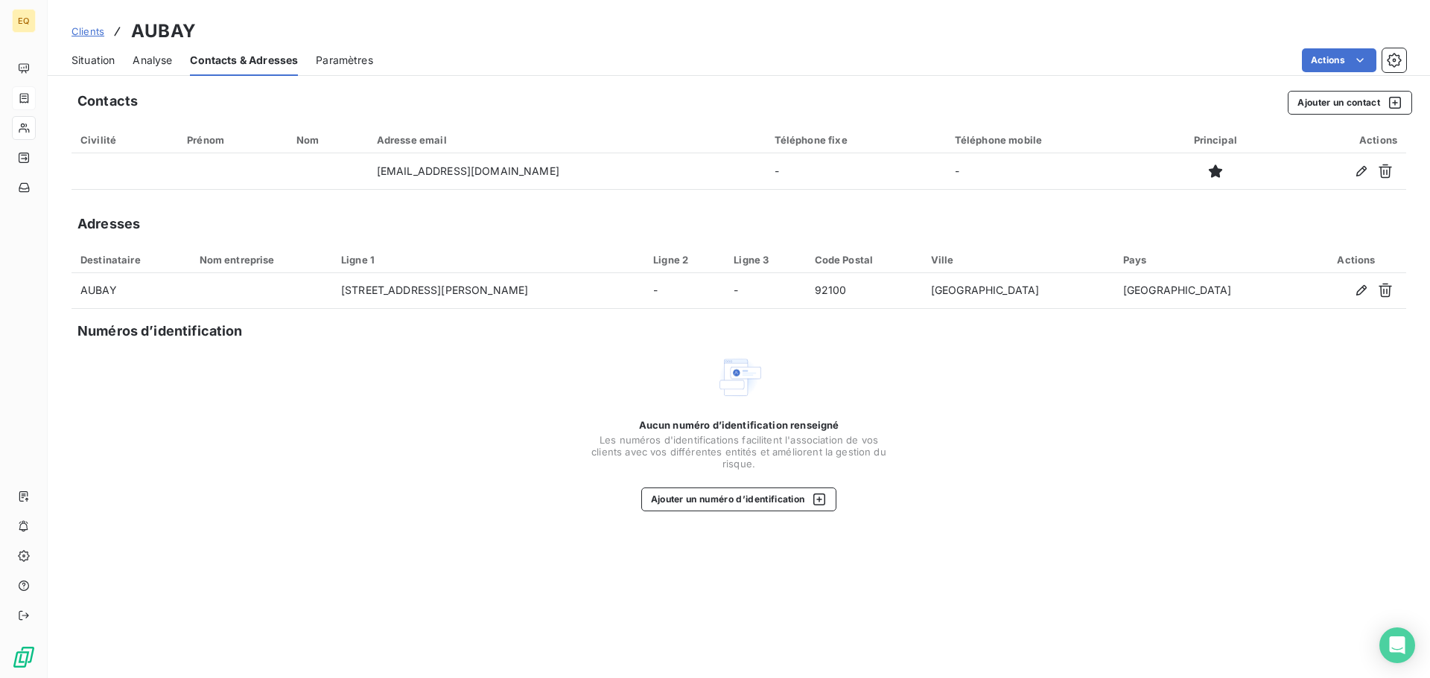
click at [89, 57] on span "Situation" at bounding box center [92, 60] width 43 height 15
